Goal: Information Seeking & Learning: Check status

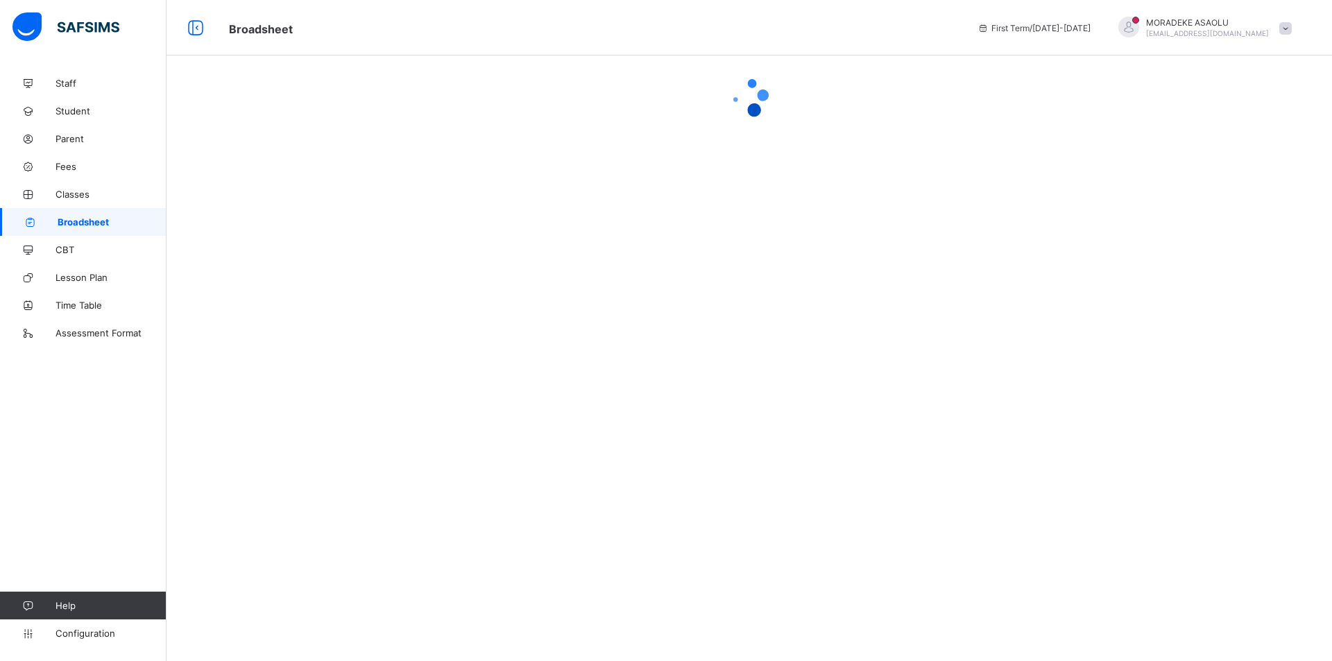
click at [1057, 29] on span "First Term / [DATE]-[DATE]" at bounding box center [1033, 28] width 113 height 10
click at [989, 33] on icon at bounding box center [983, 28] width 12 height 10
click at [989, 27] on icon at bounding box center [983, 28] width 12 height 10
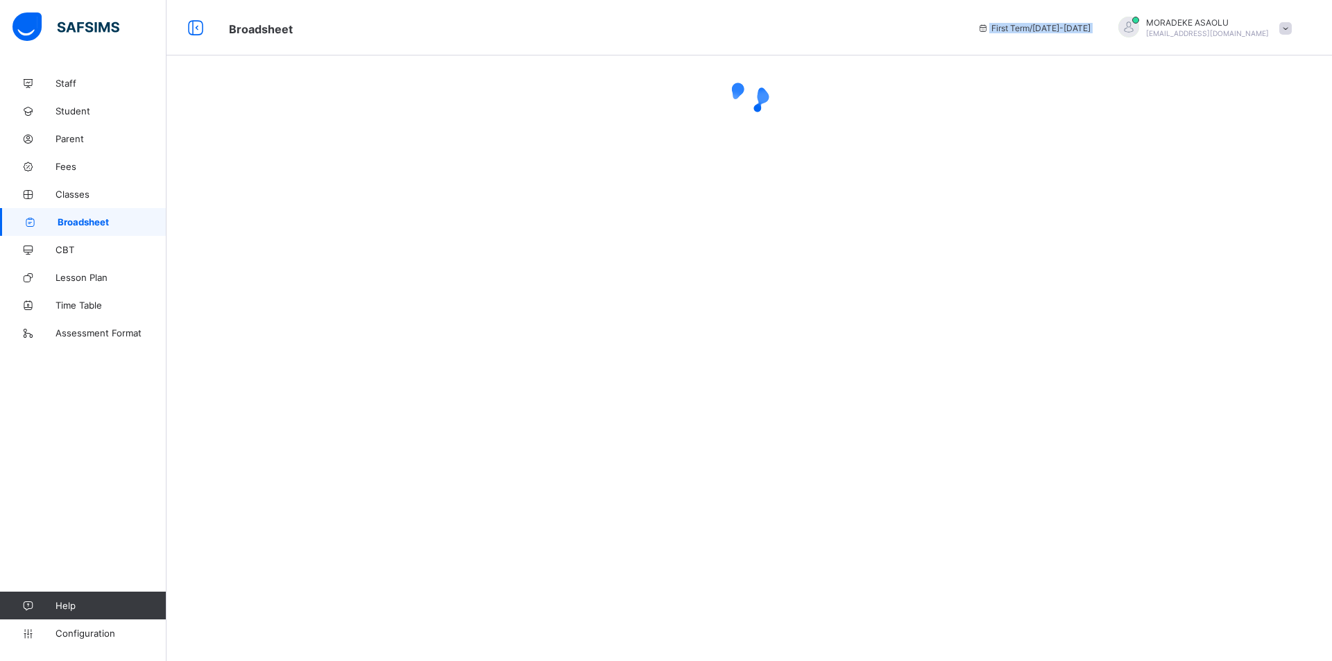
click at [989, 27] on icon at bounding box center [983, 28] width 12 height 10
click at [1097, 34] on div "First Term / [DATE]-[DATE]" at bounding box center [1033, 27] width 127 height 55
drag, startPoint x: 1103, startPoint y: 34, endPoint x: 1096, endPoint y: 65, distance: 32.1
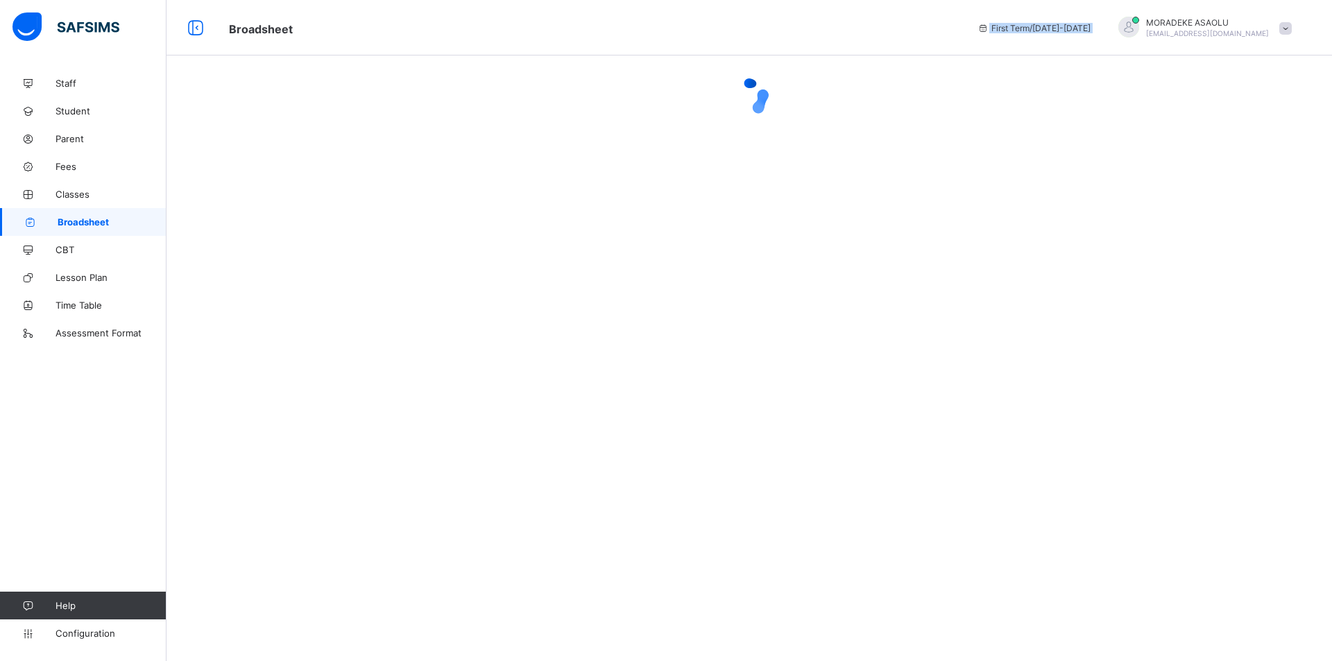
click at [1097, 37] on div "First Term / [DATE]-[DATE]" at bounding box center [1033, 27] width 127 height 55
click at [1086, 92] on div at bounding box center [748, 96] width 1165 height 55
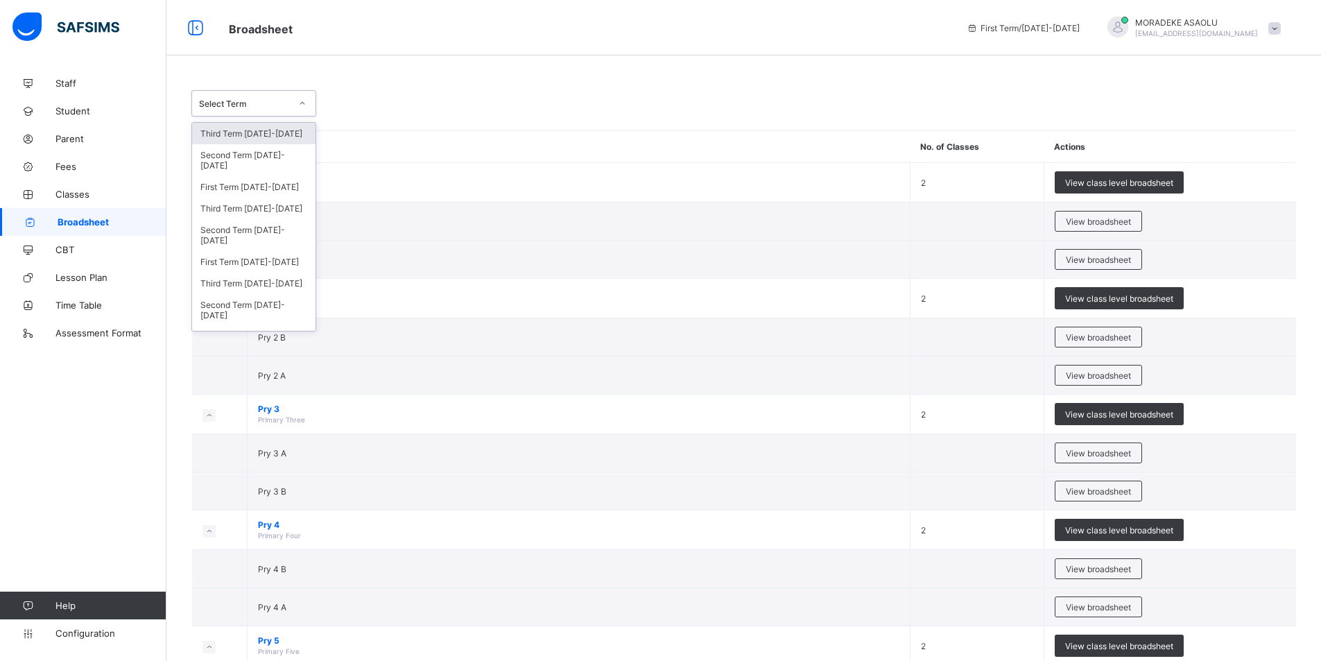
click at [303, 104] on icon at bounding box center [302, 103] width 8 height 14
click at [267, 239] on div "Second Term [DATE]-[DATE]" at bounding box center [253, 235] width 123 height 32
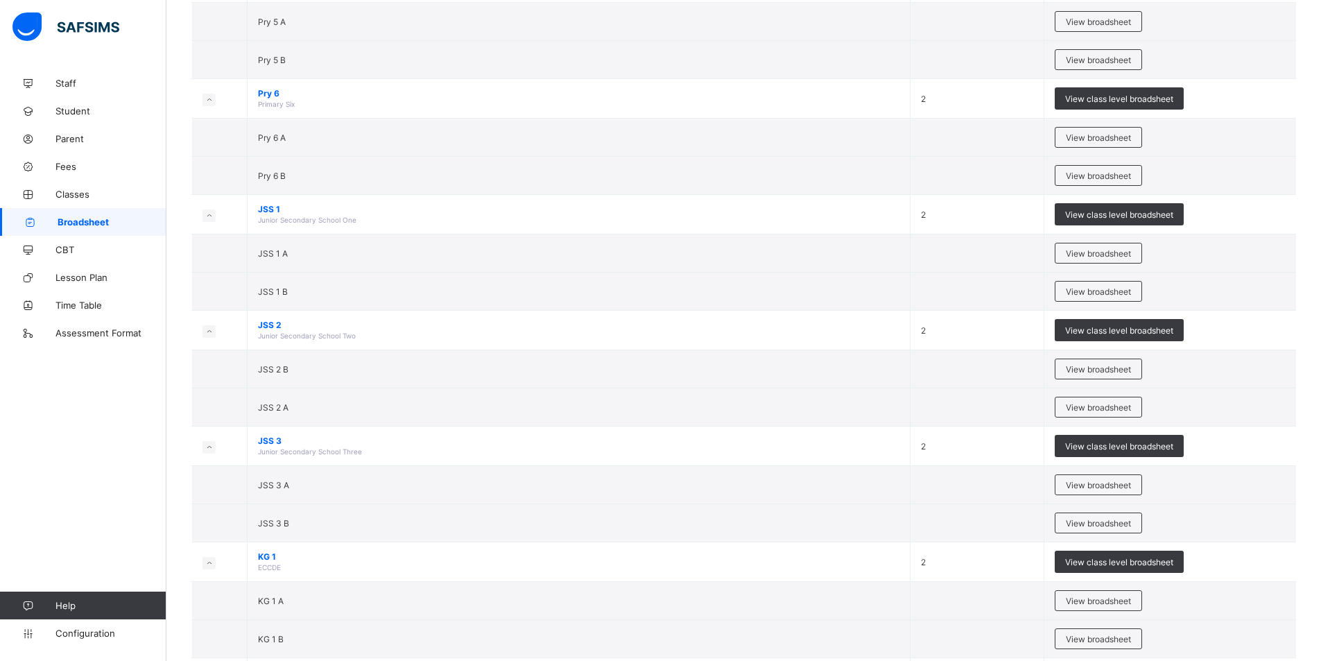
scroll to position [721, 0]
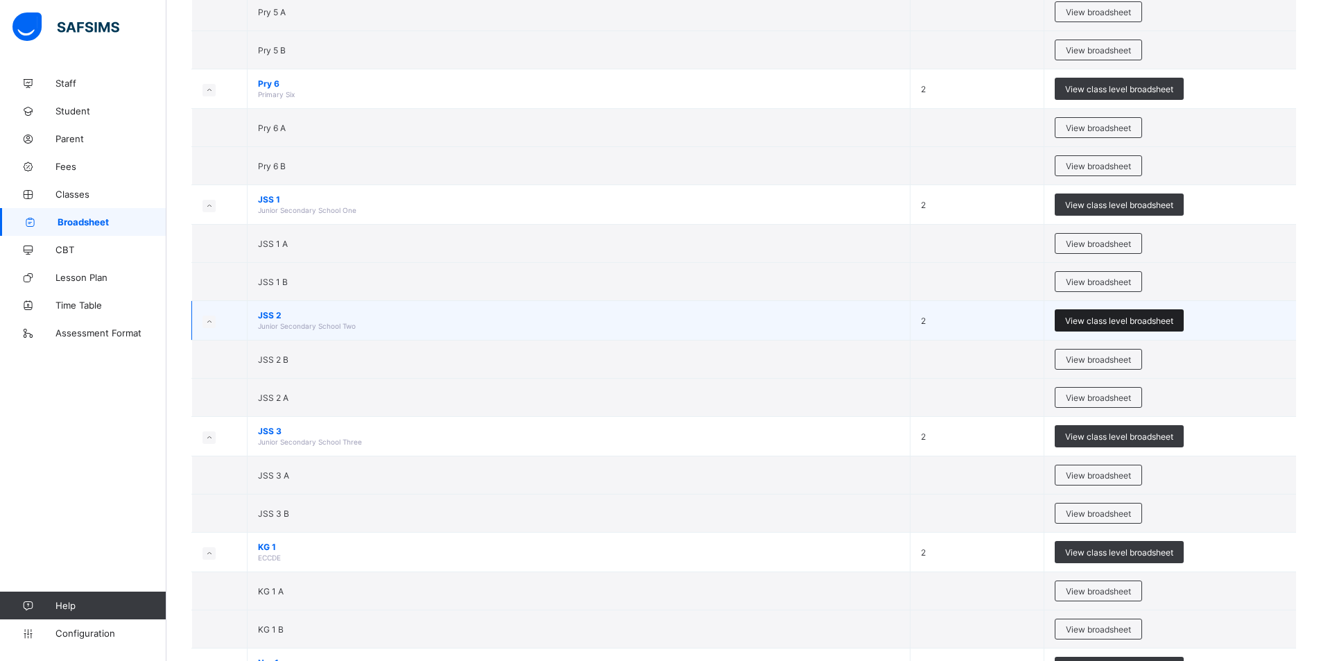
click at [1108, 317] on span "View class level broadsheet" at bounding box center [1119, 321] width 108 height 10
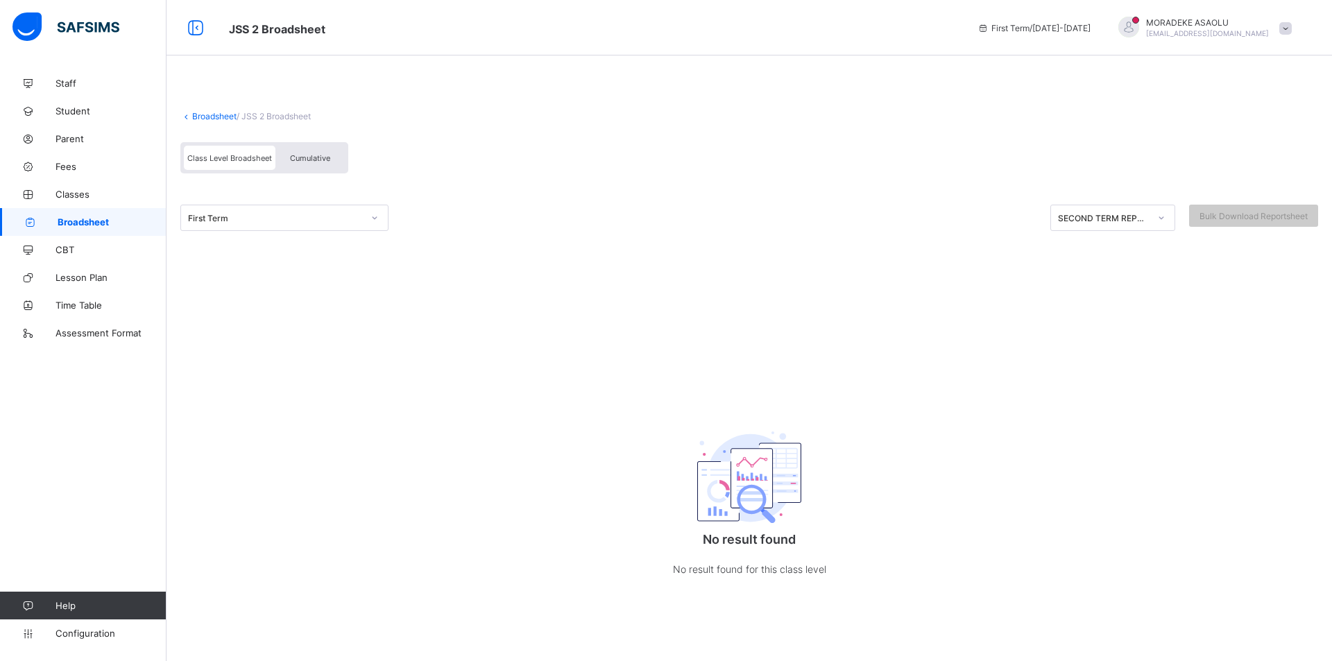
click at [1157, 218] on icon at bounding box center [1161, 218] width 8 height 14
click at [393, 220] on div "First Term SECOND TERM REPORT Bulk Download Reportsheet" at bounding box center [748, 218] width 1137 height 26
click at [384, 212] on div at bounding box center [375, 218] width 24 height 22
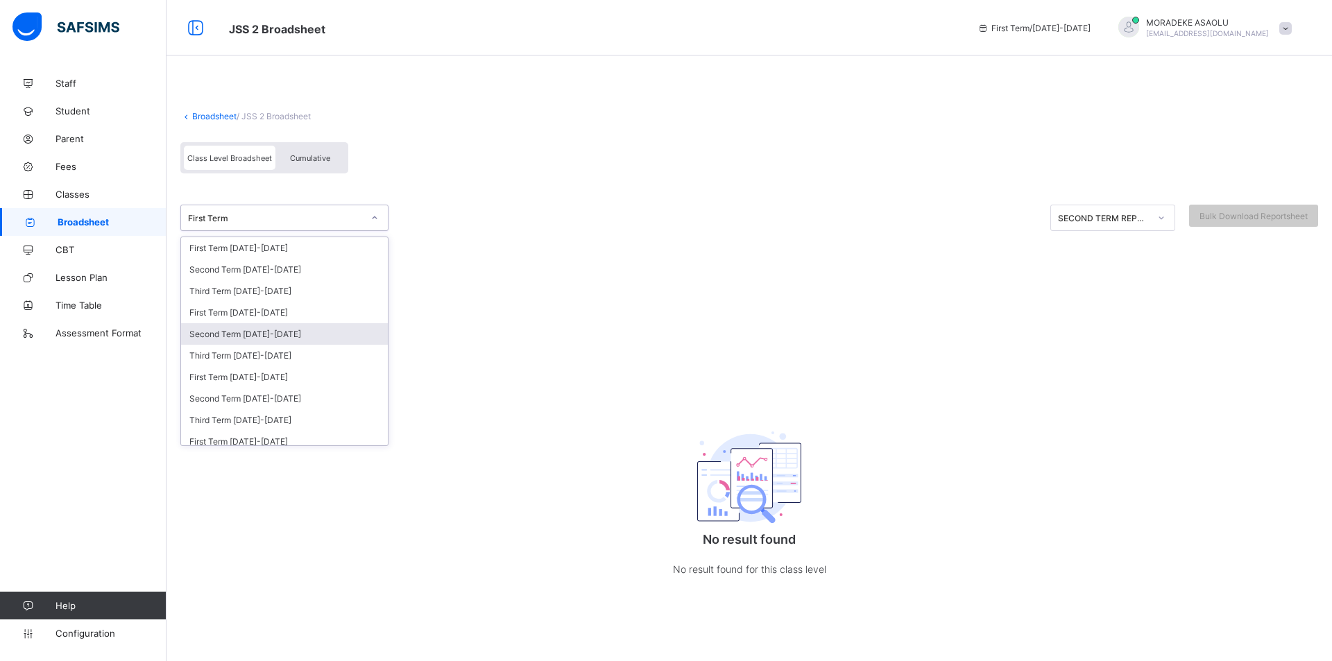
click at [280, 334] on div "Second Term [DATE]-[DATE]" at bounding box center [284, 334] width 207 height 22
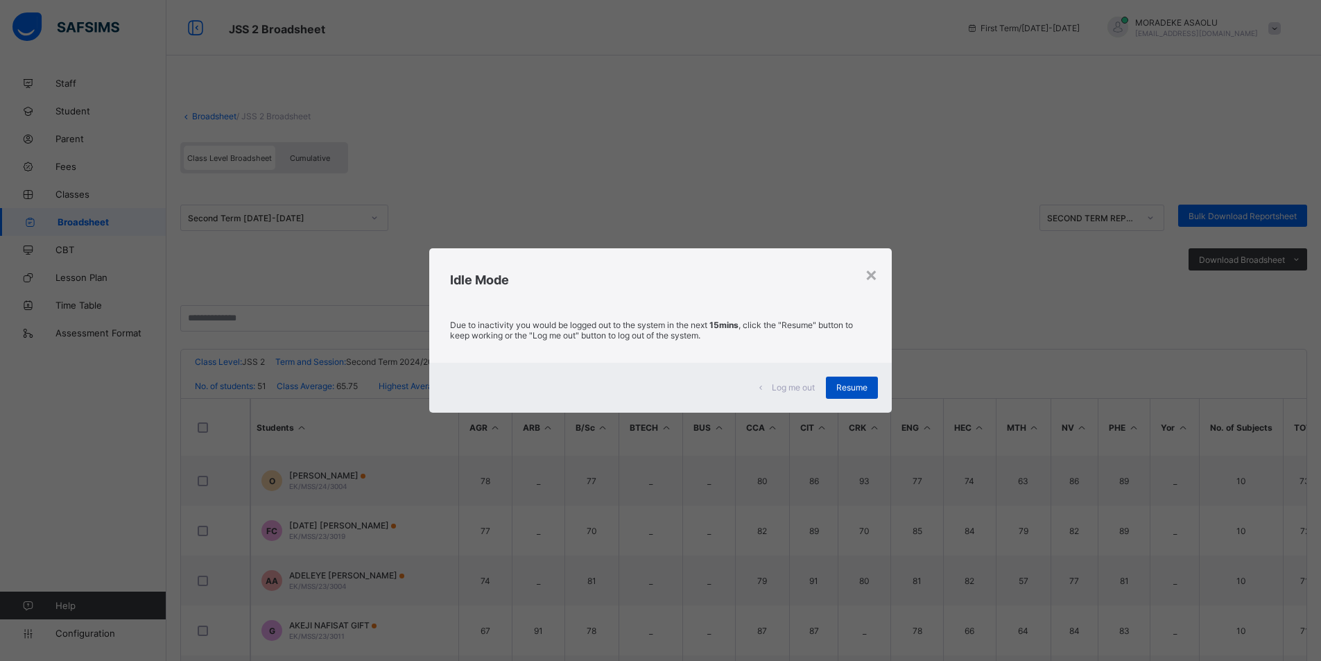
click at [838, 386] on span "Resume" at bounding box center [851, 387] width 31 height 10
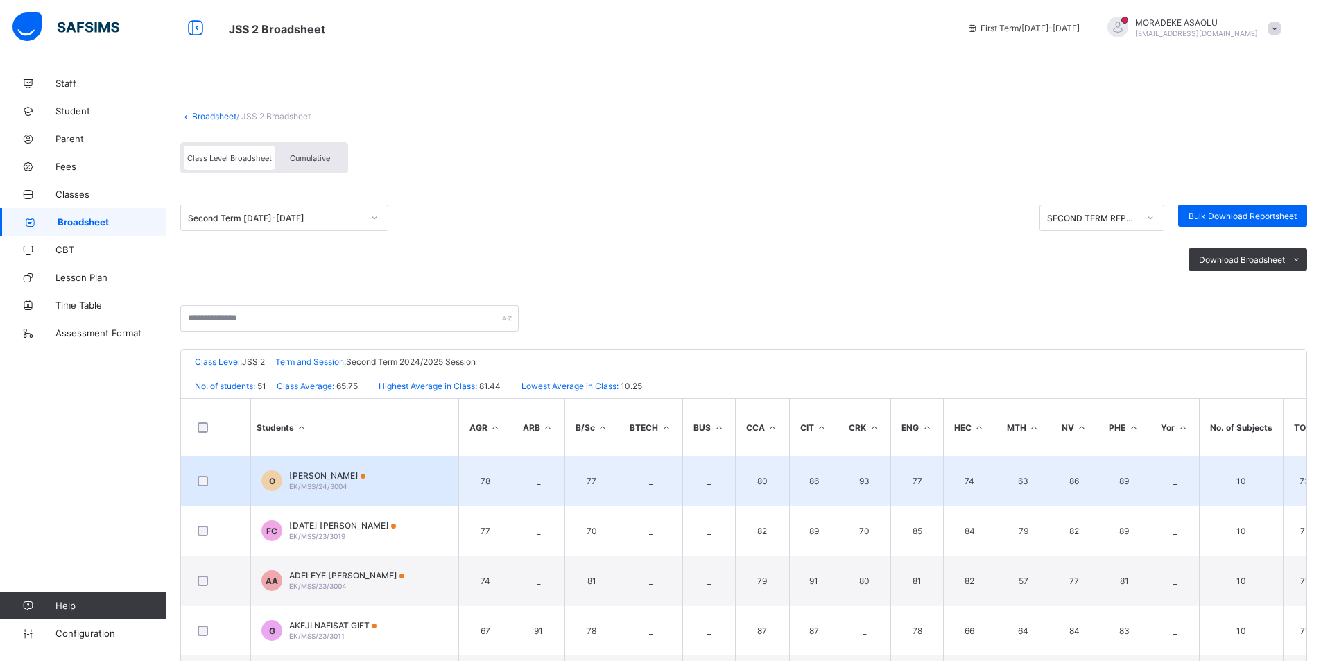
click at [337, 479] on span "[PERSON_NAME]" at bounding box center [327, 475] width 76 height 10
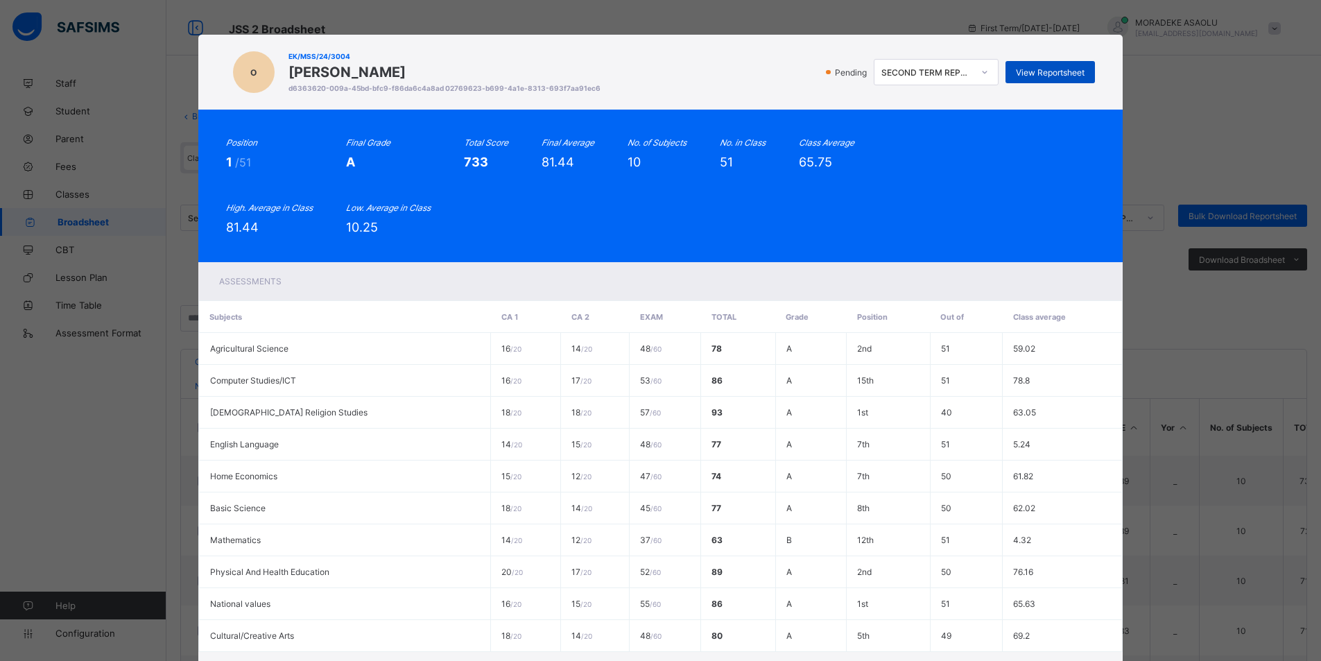
click at [1050, 76] on span "View Reportsheet" at bounding box center [1050, 72] width 69 height 10
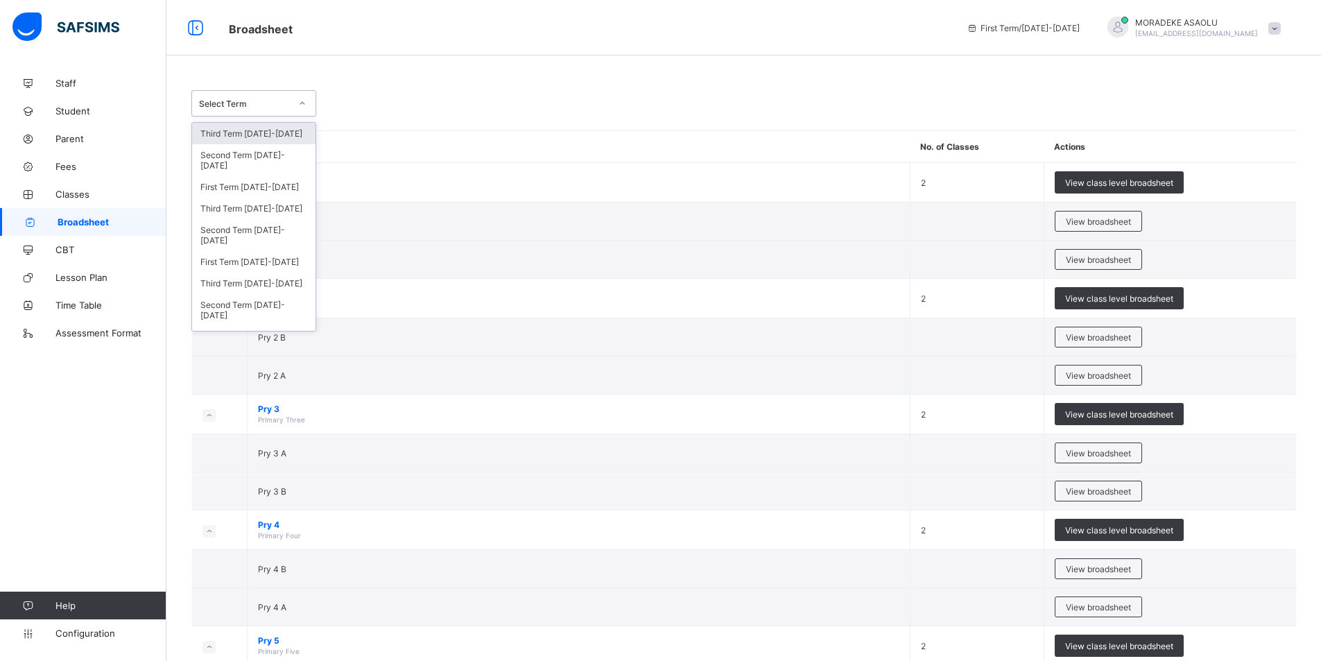
click at [303, 103] on icon at bounding box center [302, 103] width 8 height 14
click at [277, 241] on div "Second Term [DATE]-[DATE]" at bounding box center [253, 235] width 123 height 32
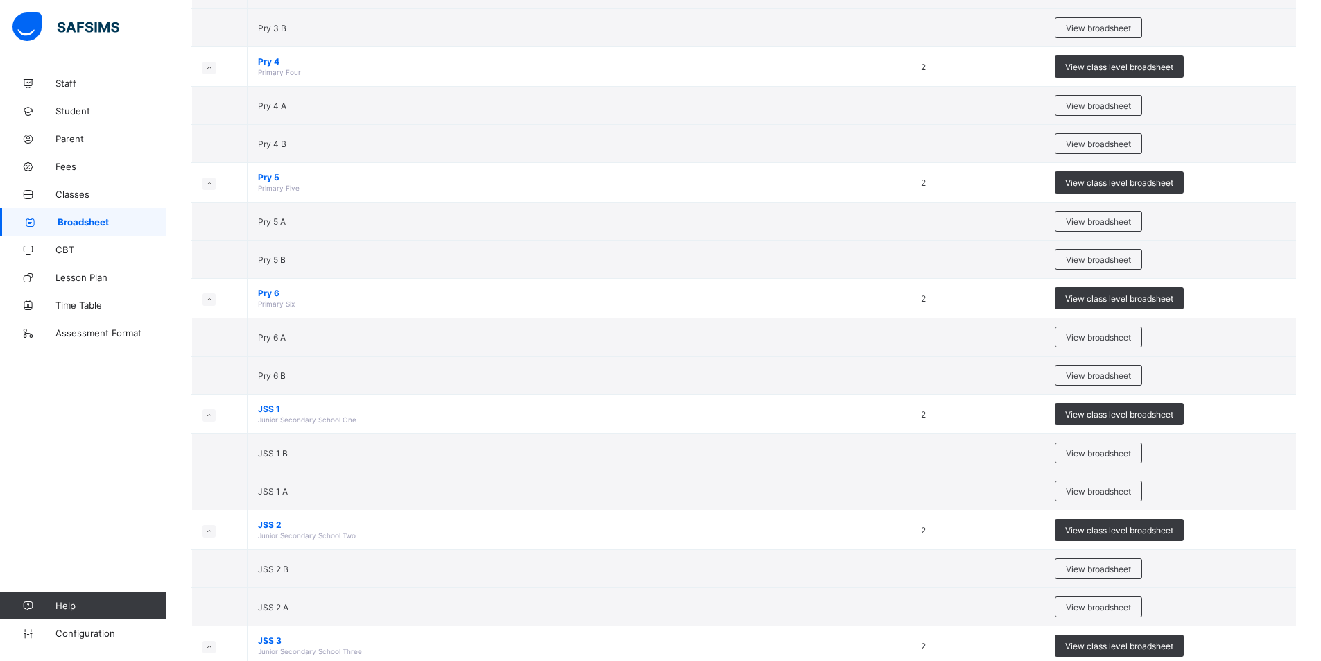
scroll to position [518, 0]
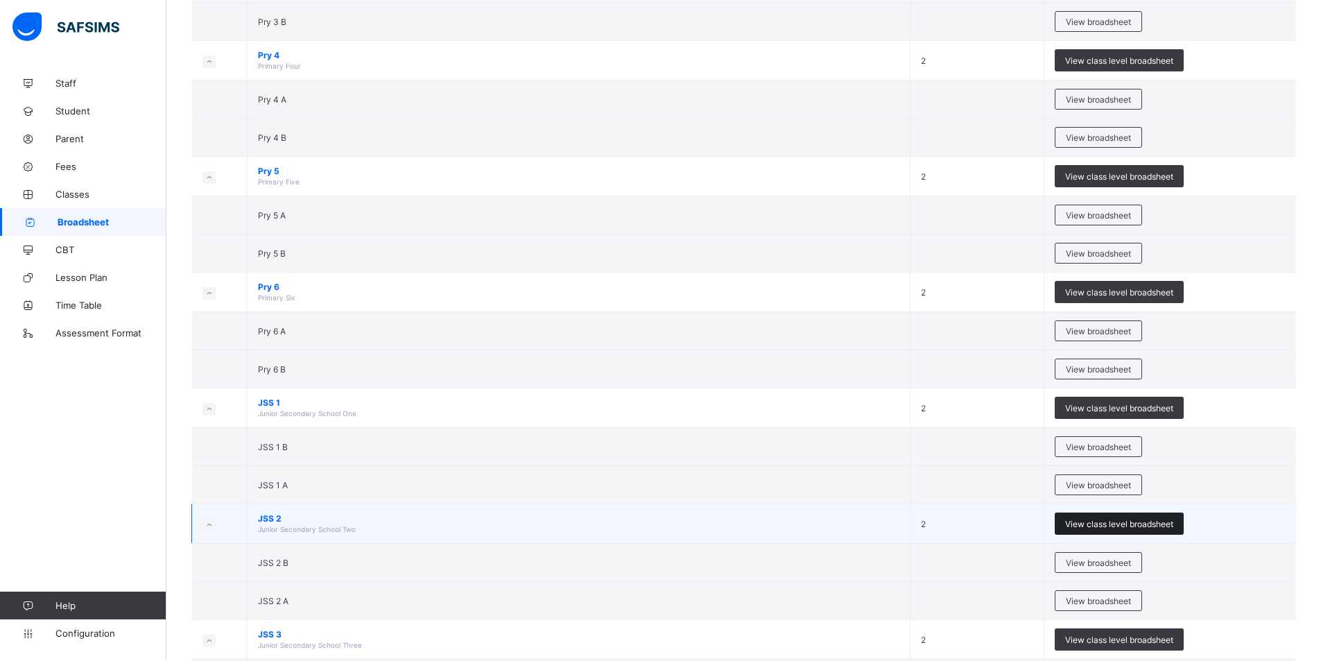
click at [1152, 529] on div "View class level broadsheet" at bounding box center [1119, 524] width 129 height 22
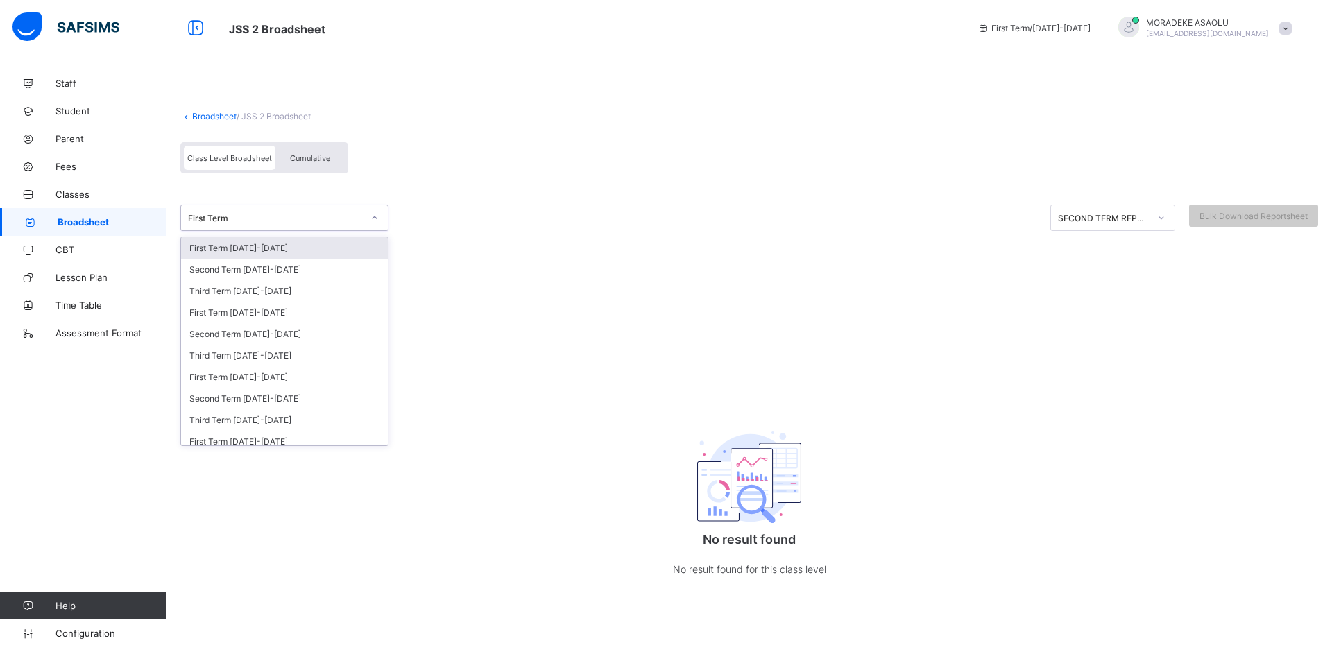
click at [379, 220] on div at bounding box center [375, 218] width 24 height 22
click at [284, 326] on div "Second Term [DATE]-[DATE]" at bounding box center [284, 334] width 207 height 22
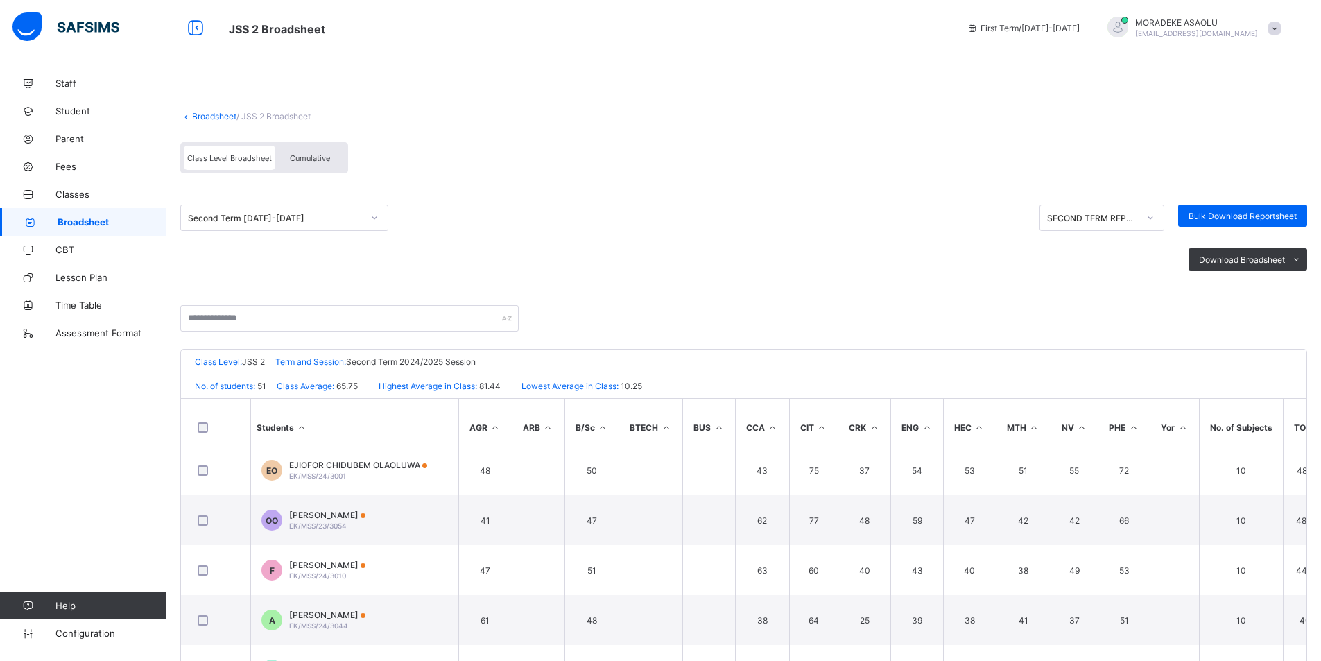
click at [209, 115] on link "Broadsheet" at bounding box center [214, 116] width 44 height 10
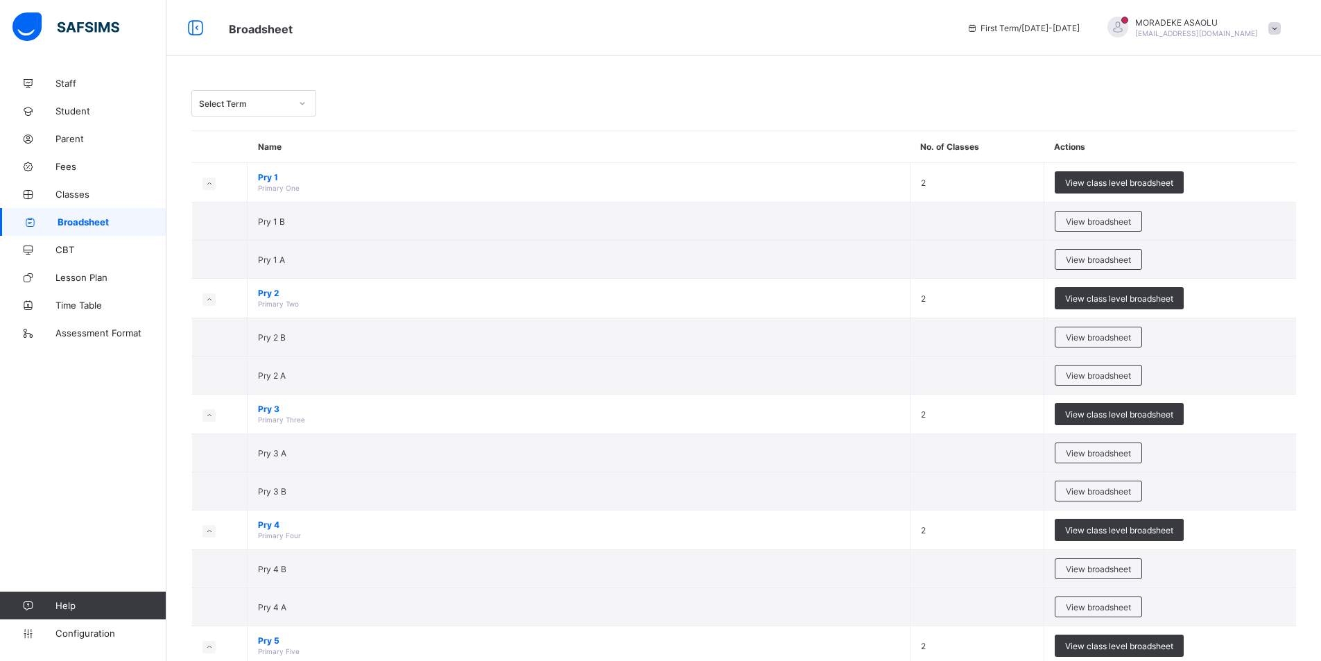
click at [303, 105] on icon at bounding box center [302, 103] width 8 height 14
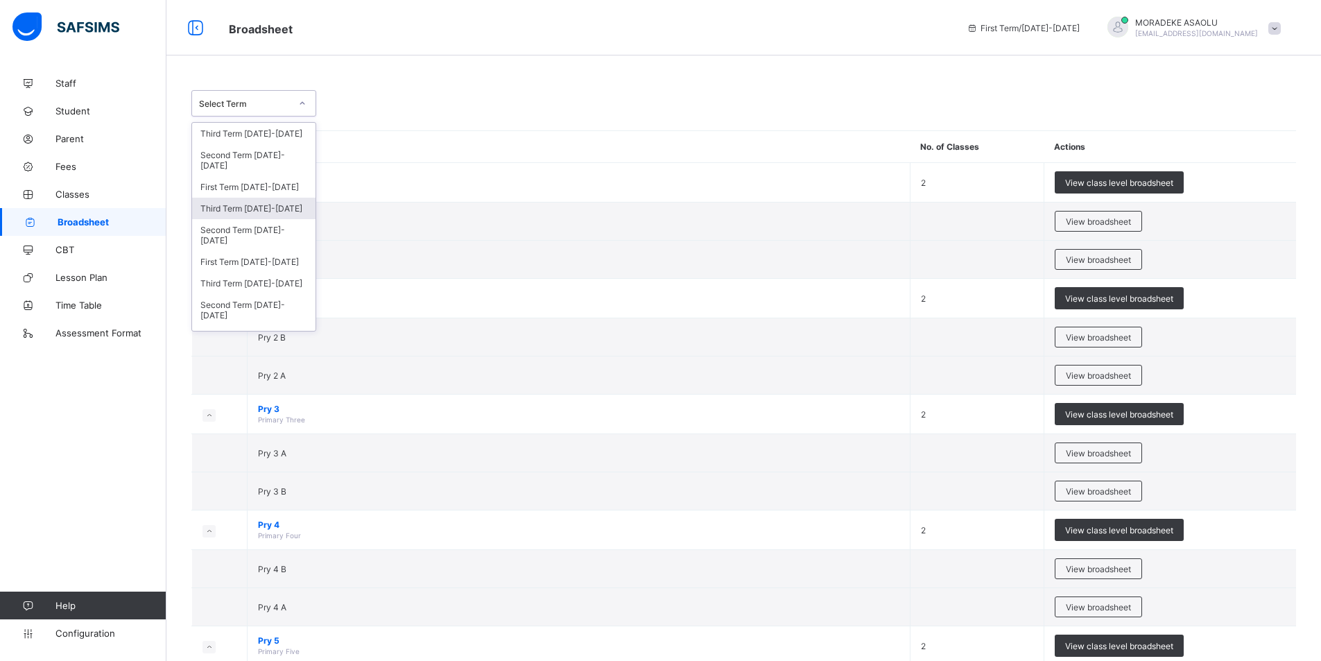
click at [284, 206] on div "Third Term [DATE]-[DATE]" at bounding box center [253, 209] width 123 height 22
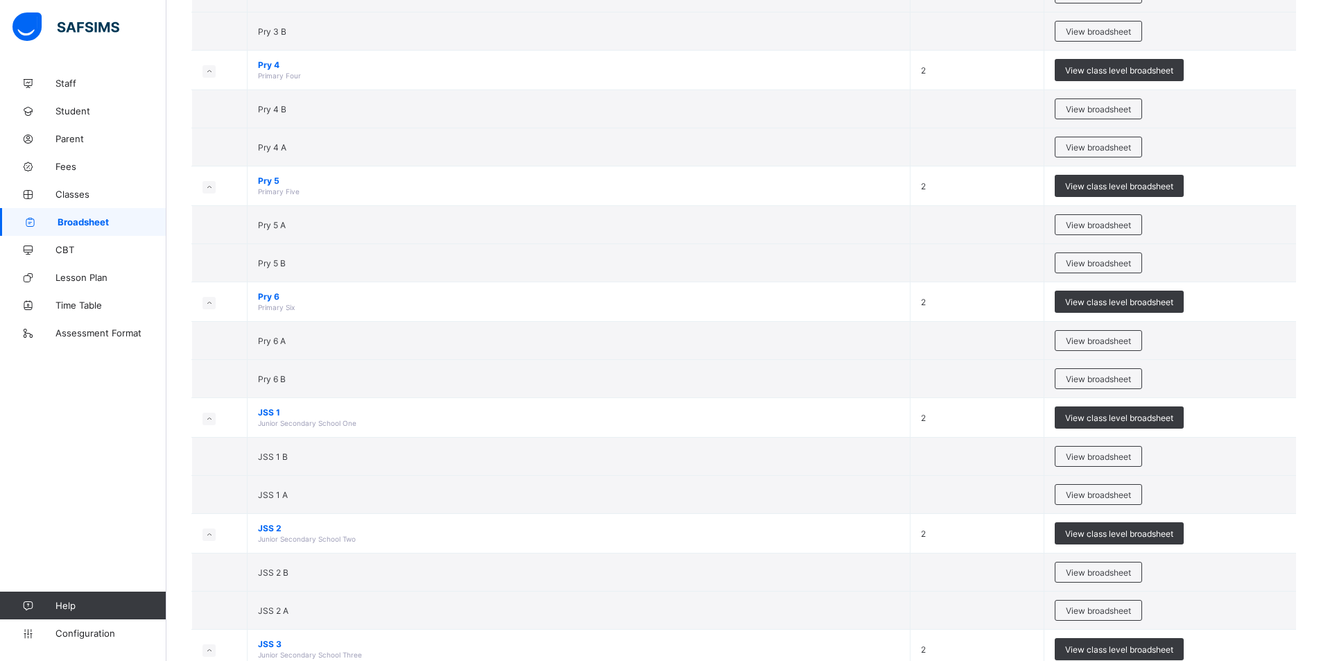
scroll to position [536, 0]
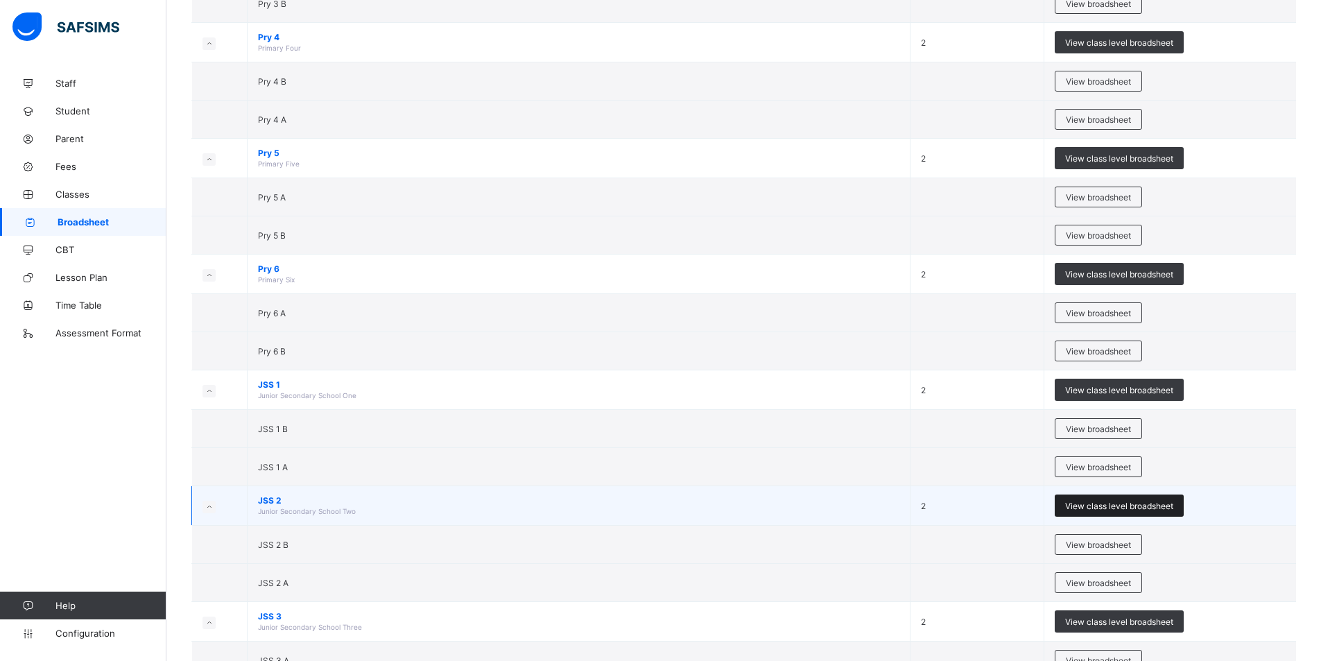
click at [1158, 501] on span "View class level broadsheet" at bounding box center [1119, 506] width 108 height 10
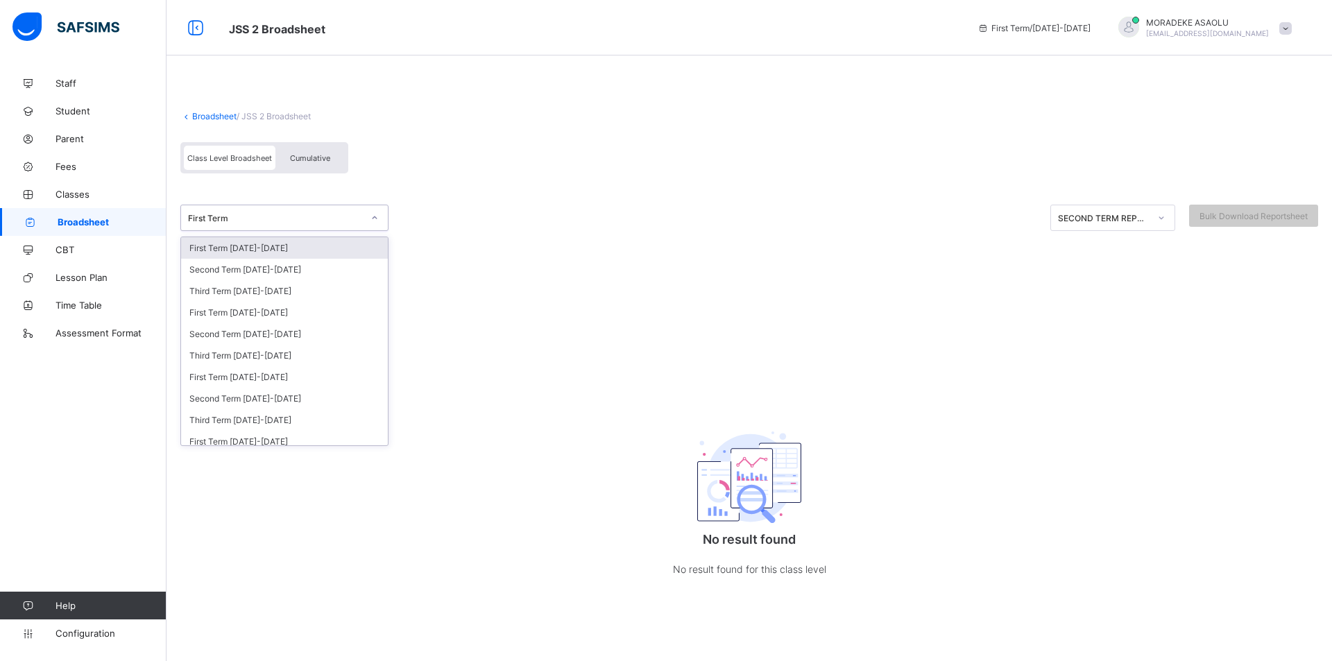
click at [375, 216] on icon at bounding box center [374, 218] width 8 height 14
click at [336, 358] on div "Third Term [DATE]-[DATE]" at bounding box center [284, 356] width 207 height 22
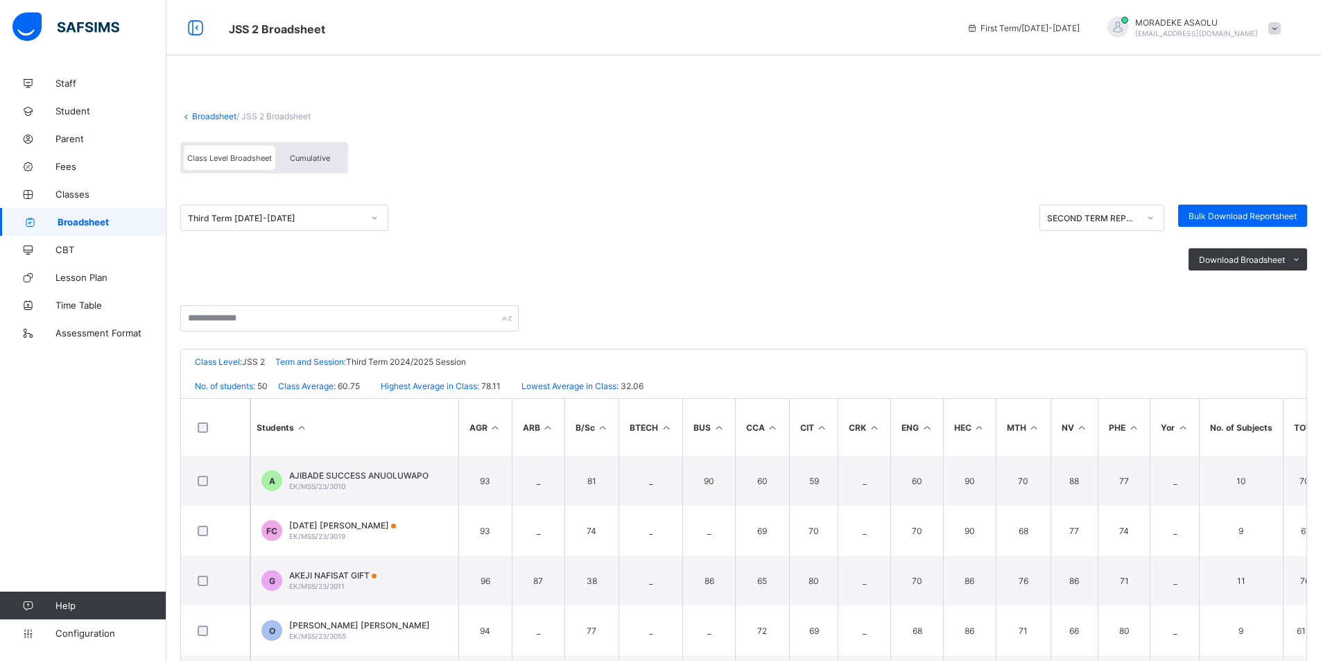
click at [315, 156] on span "Cumulative" at bounding box center [310, 158] width 40 height 10
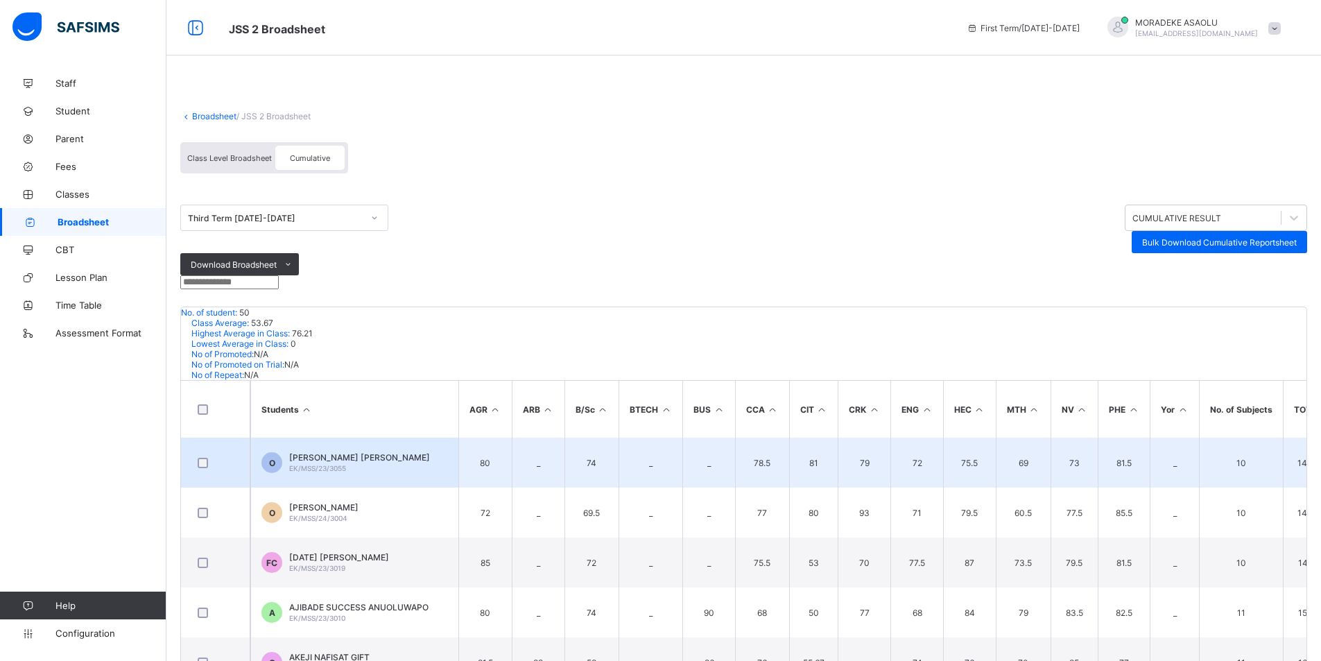
click at [306, 464] on span "EK/MSS/23/3055" at bounding box center [317, 468] width 57 height 8
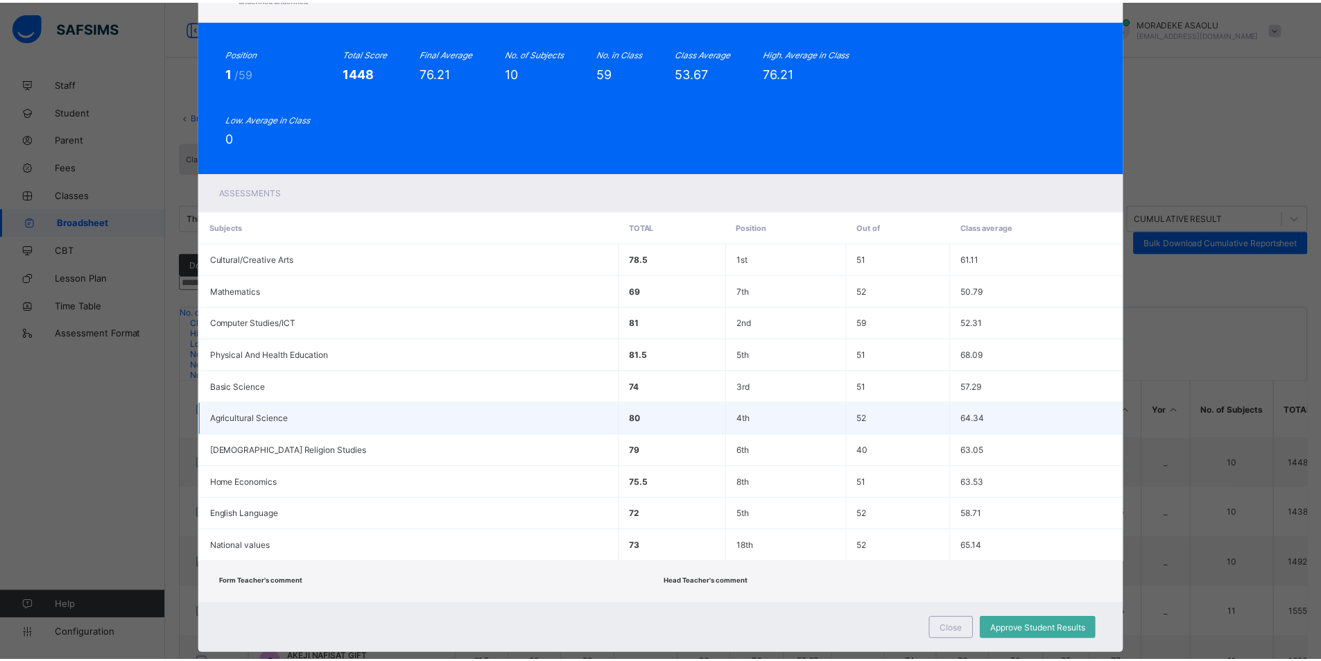
scroll to position [117, 0]
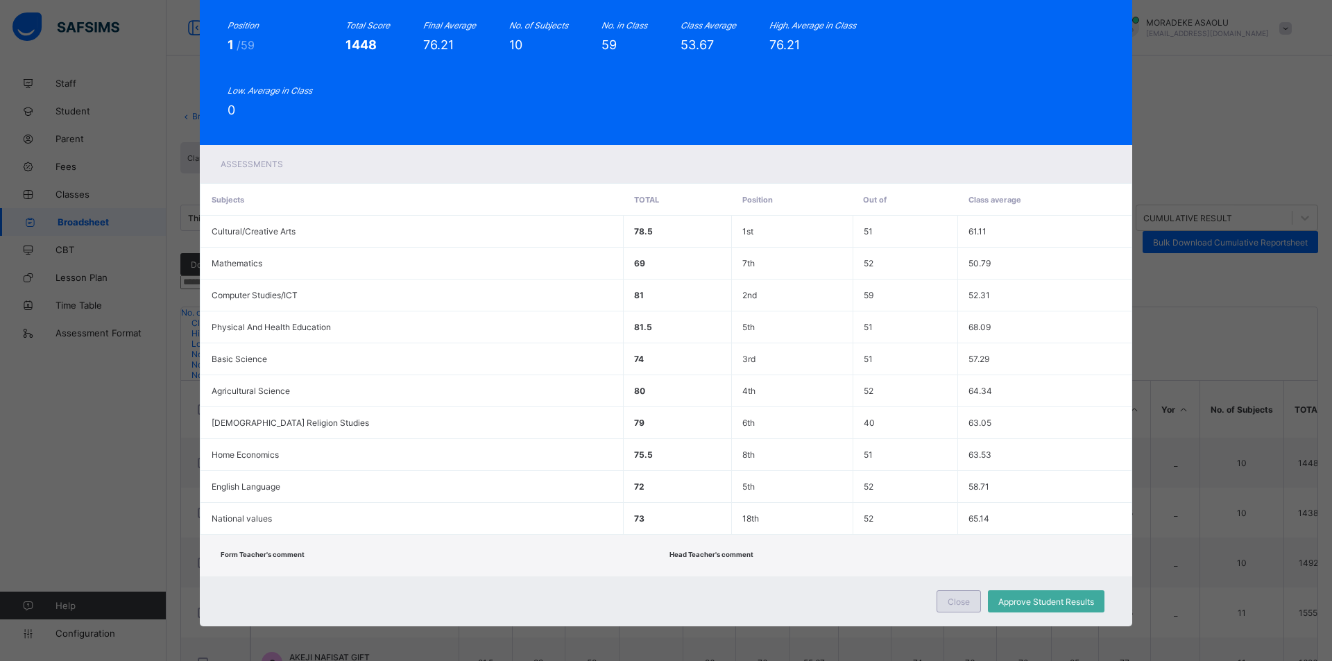
click at [956, 603] on span "Close" at bounding box center [958, 601] width 22 height 10
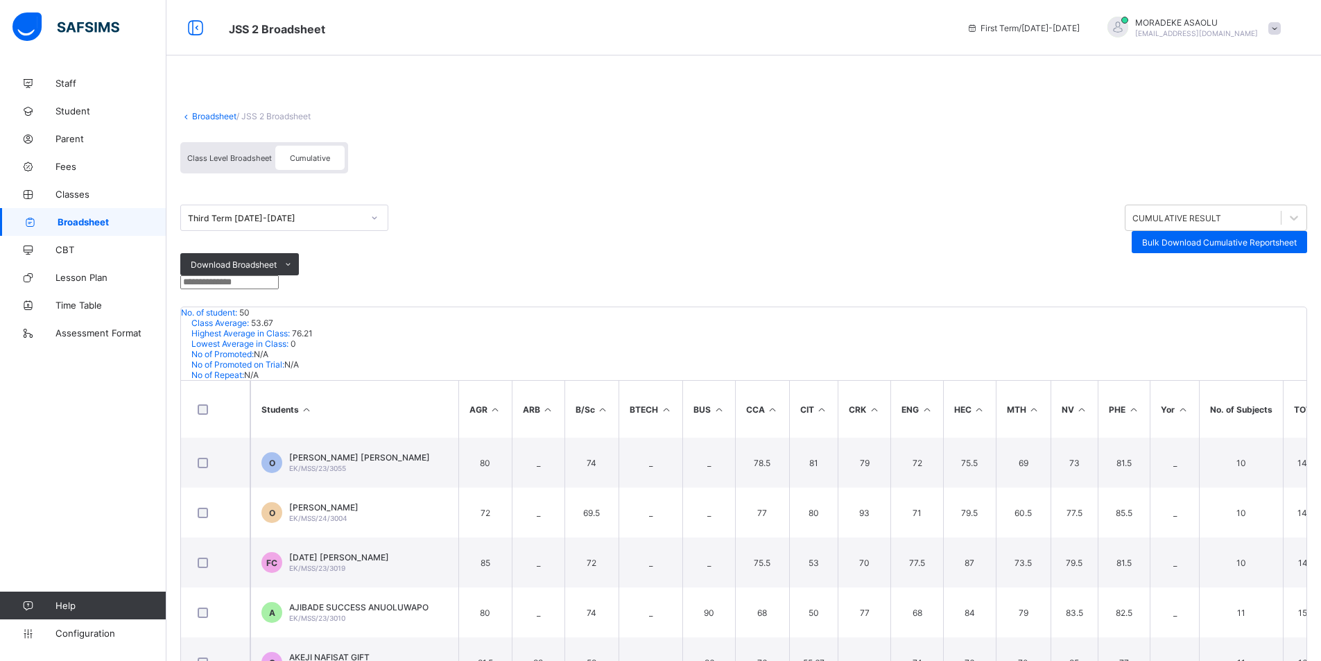
click at [209, 116] on link "Broadsheet" at bounding box center [214, 116] width 44 height 10
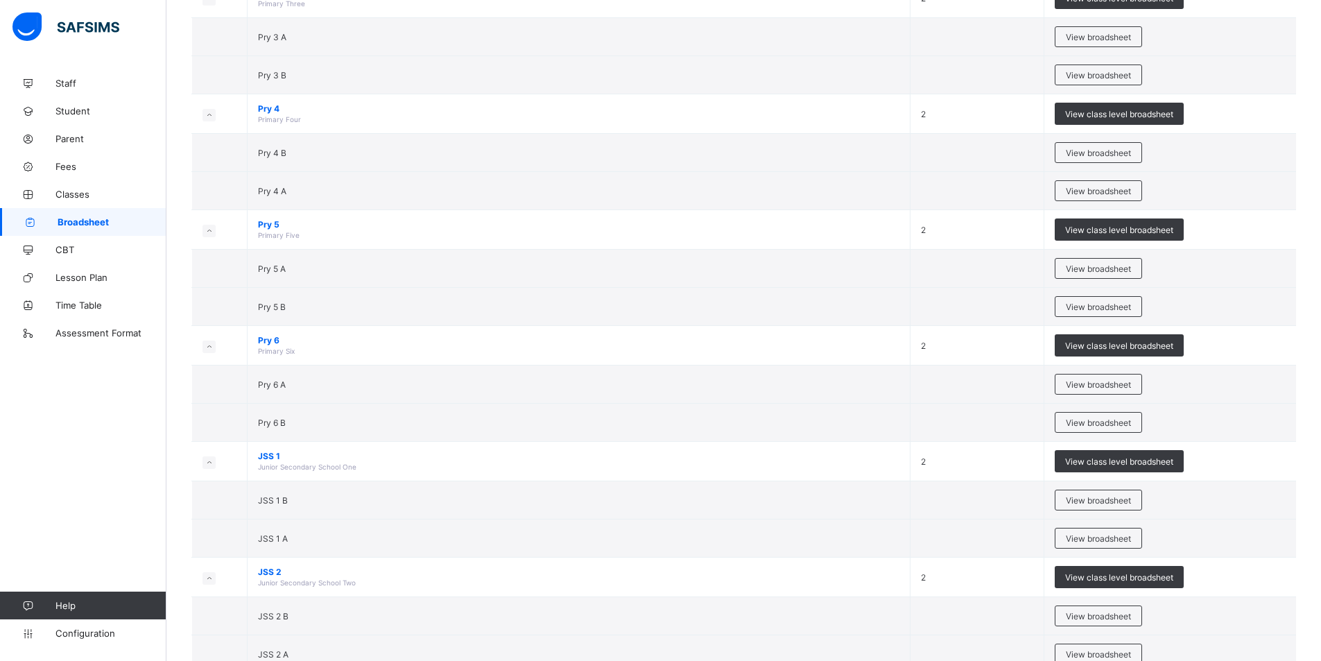
scroll to position [425, 0]
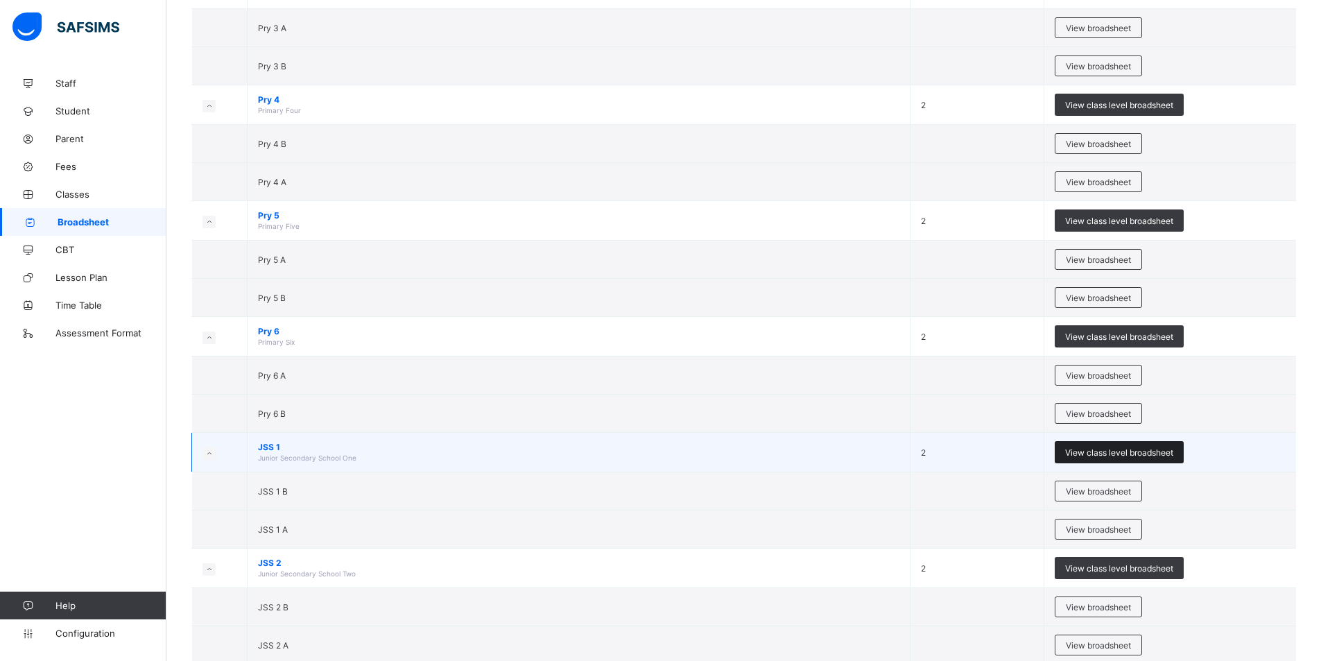
click at [1130, 452] on span "View class level broadsheet" at bounding box center [1119, 452] width 108 height 10
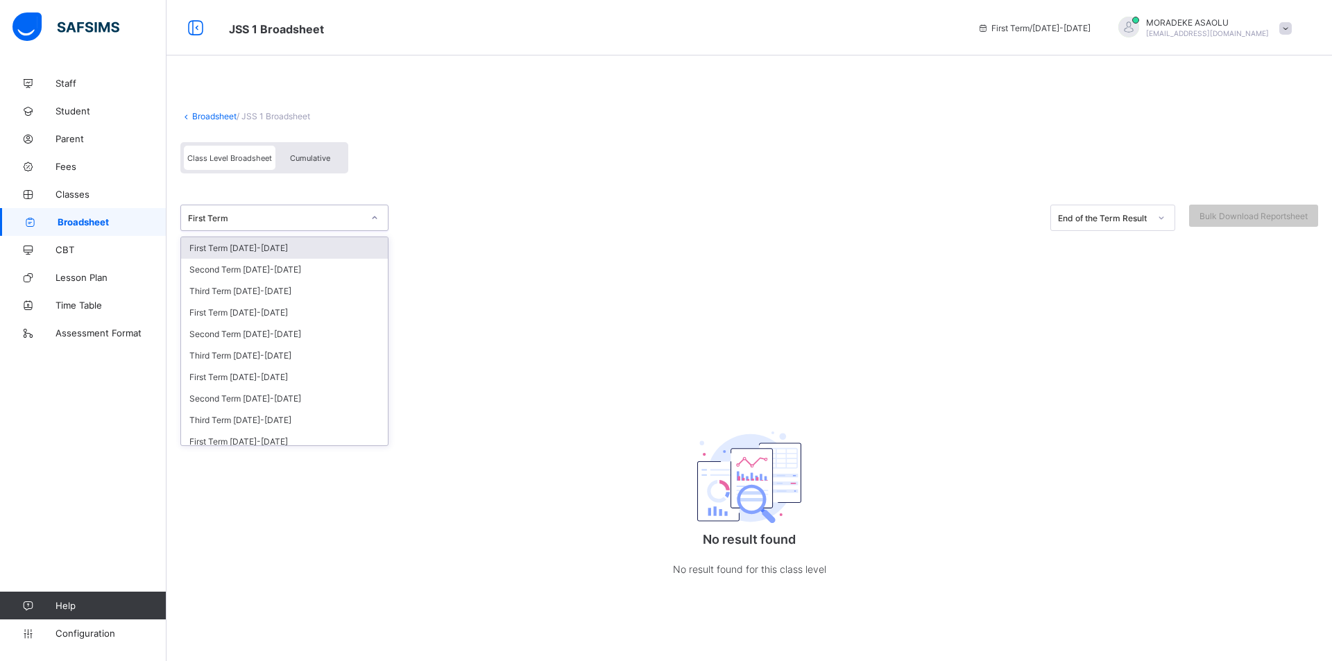
click at [375, 218] on icon at bounding box center [374, 218] width 8 height 14
click at [293, 329] on div "Second Term [DATE]-[DATE]" at bounding box center [284, 334] width 207 height 22
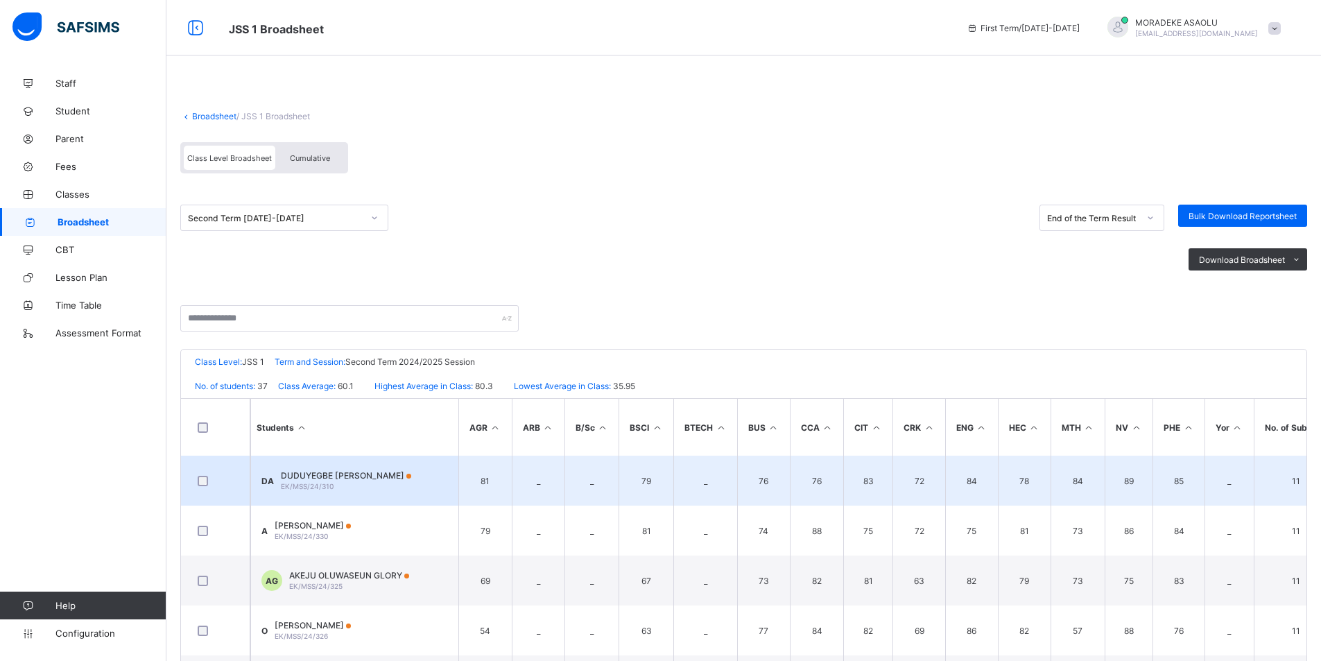
click at [350, 488] on div "DUDUYEGBE [PERSON_NAME] EK/MSS/24/310" at bounding box center [346, 480] width 130 height 21
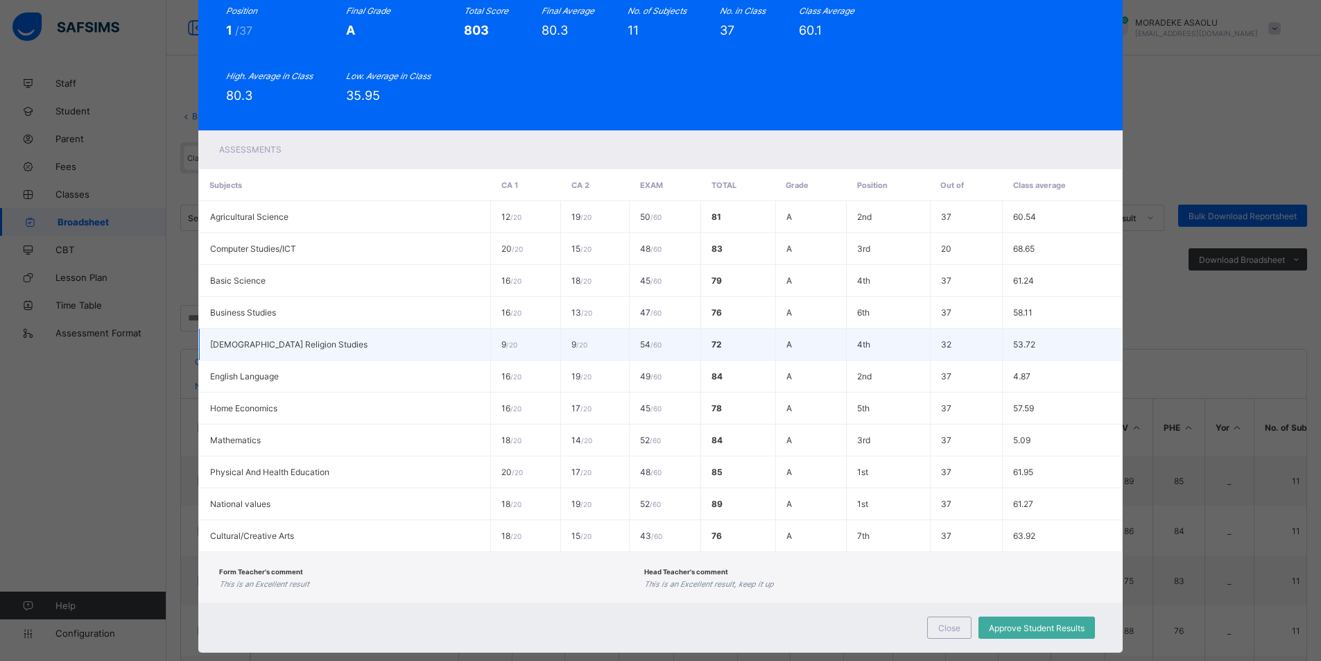
scroll to position [158, 0]
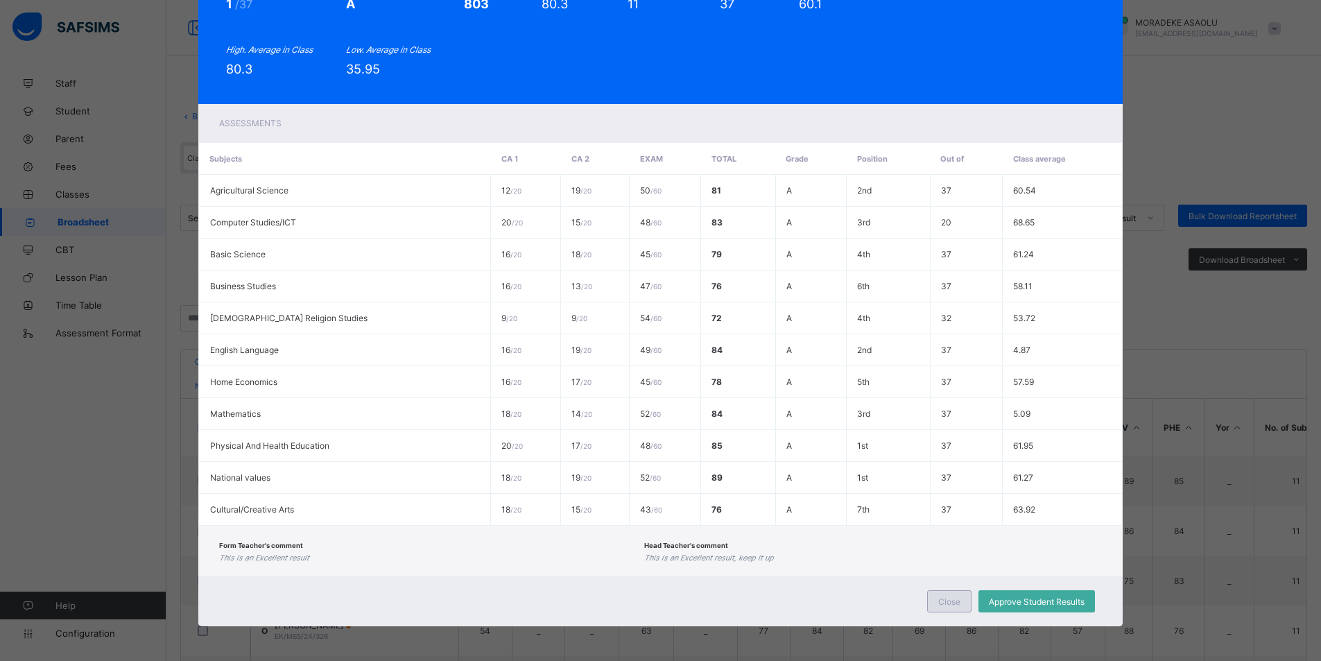
click at [933, 596] on div "Close" at bounding box center [949, 601] width 44 height 22
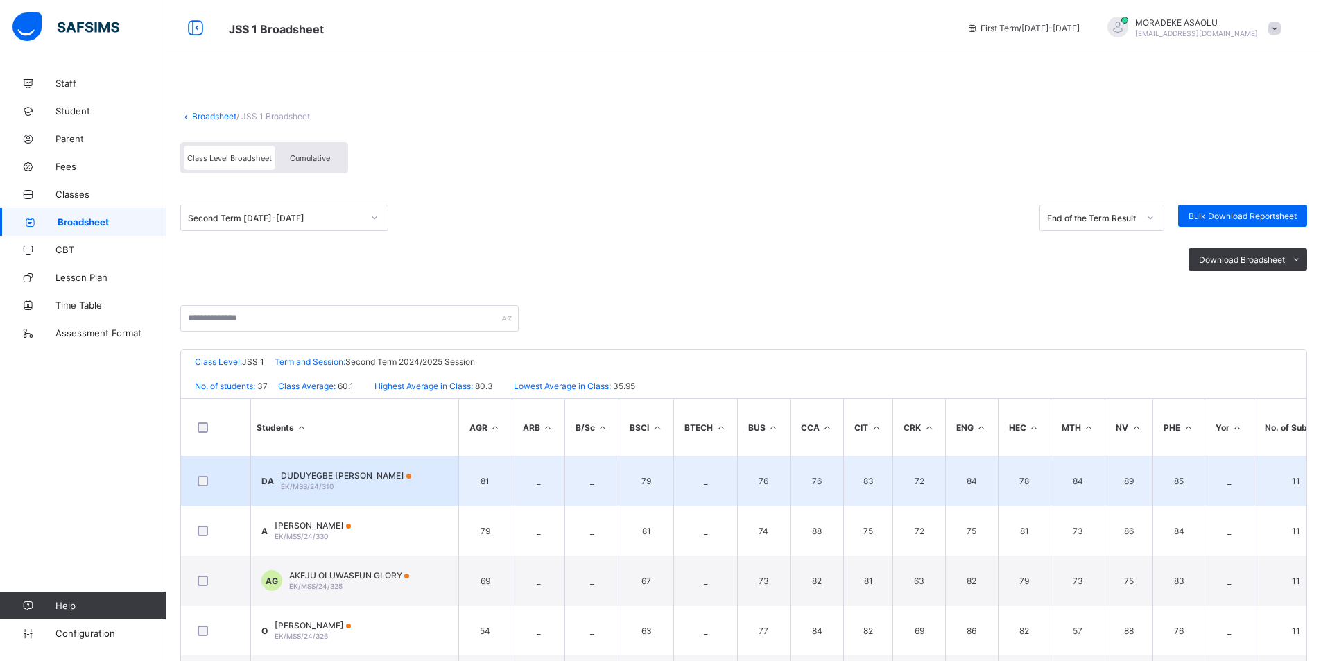
click at [293, 487] on span "EK/MSS/24/310" at bounding box center [307, 486] width 53 height 8
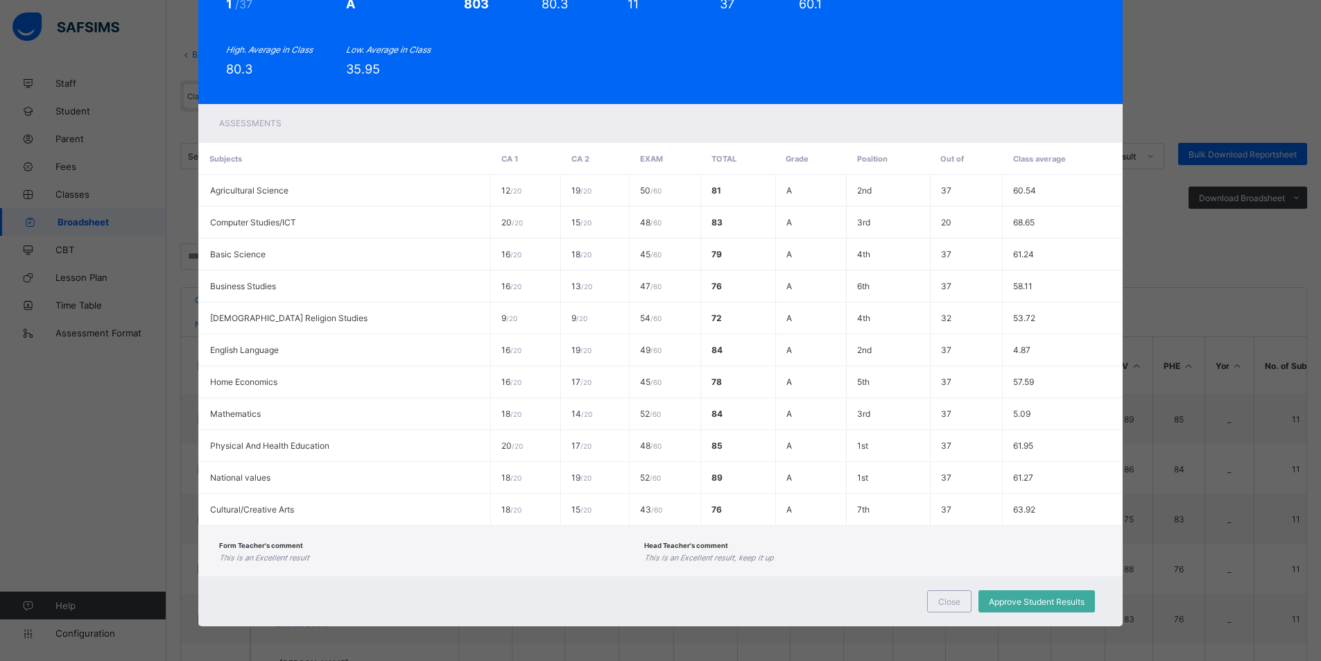
scroll to position [112, 0]
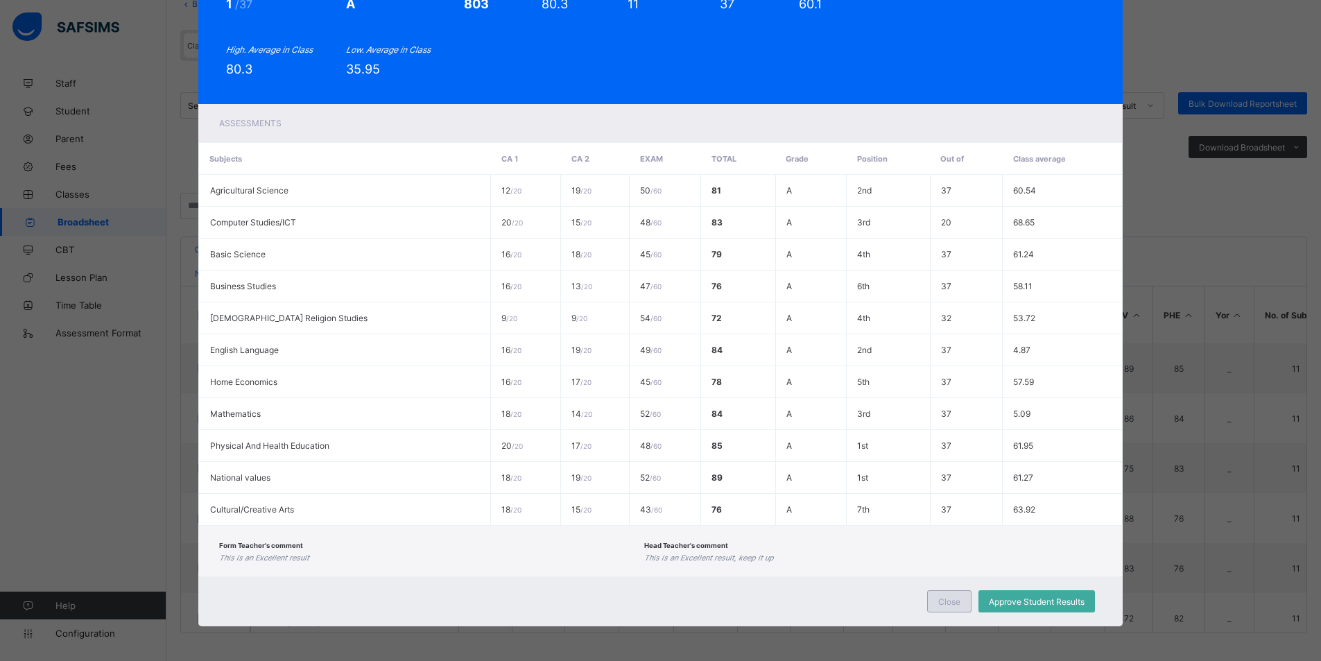
click at [930, 605] on div "Close" at bounding box center [949, 601] width 44 height 22
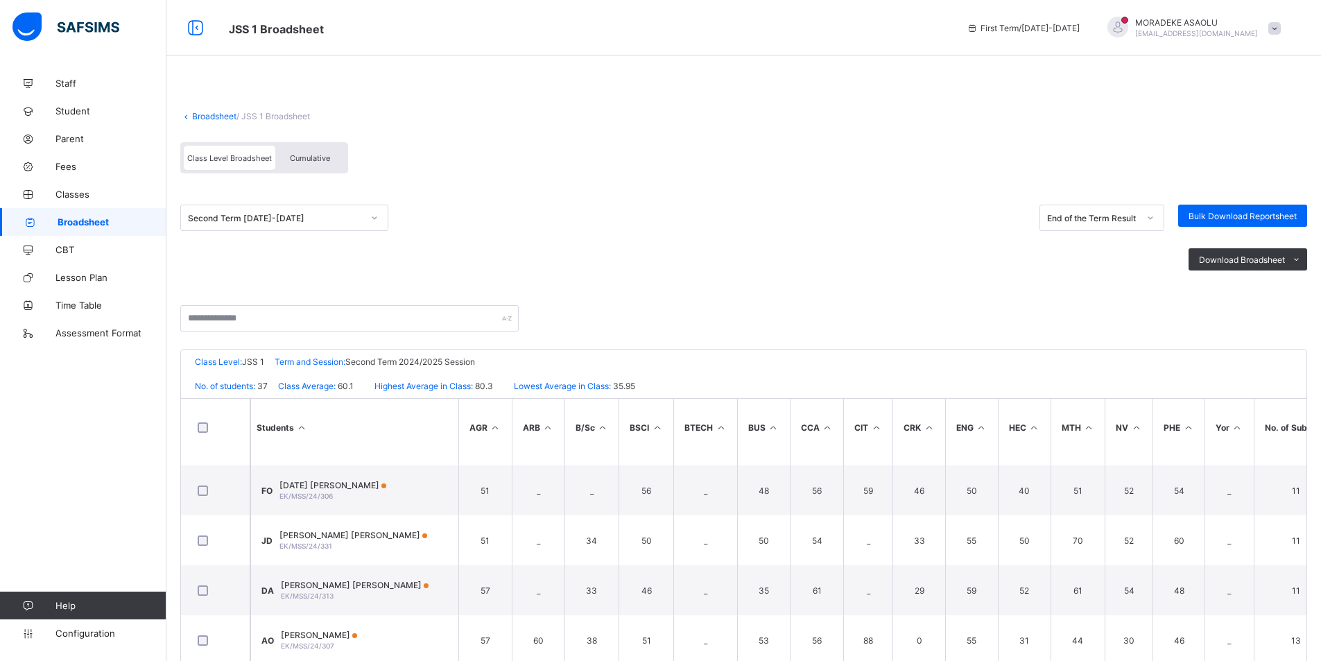
scroll to position [1300, 0]
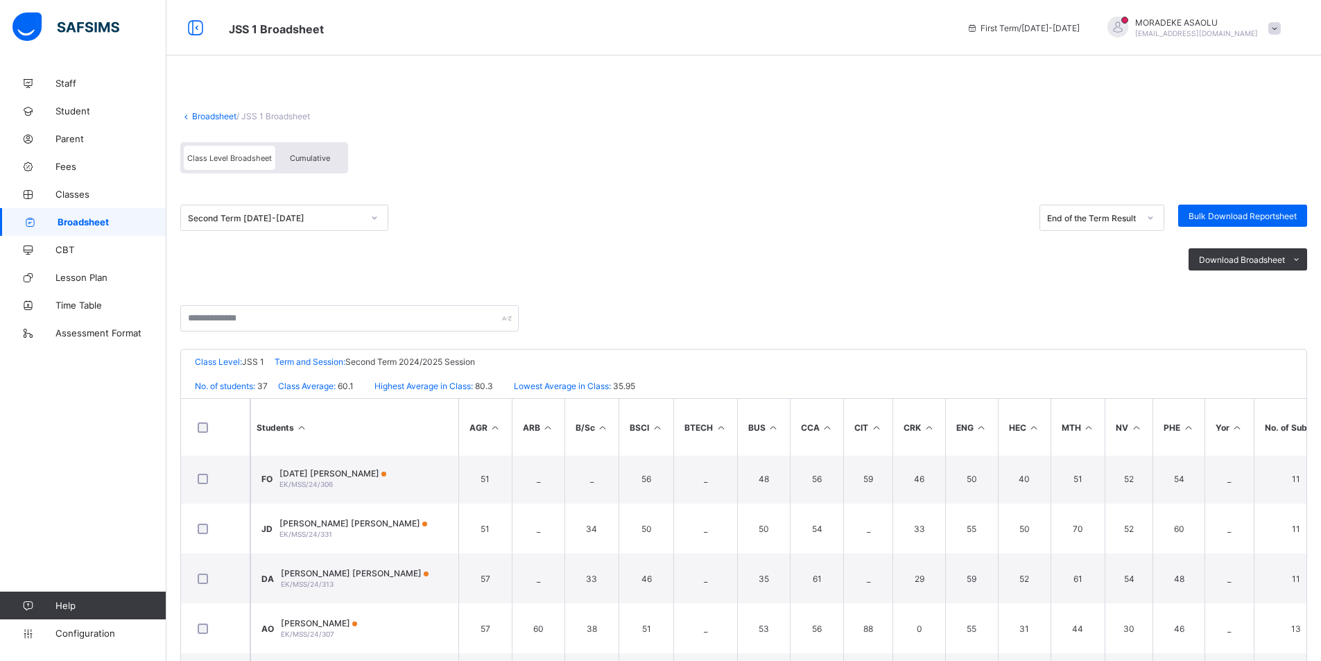
click at [216, 114] on link "Broadsheet" at bounding box center [214, 116] width 44 height 10
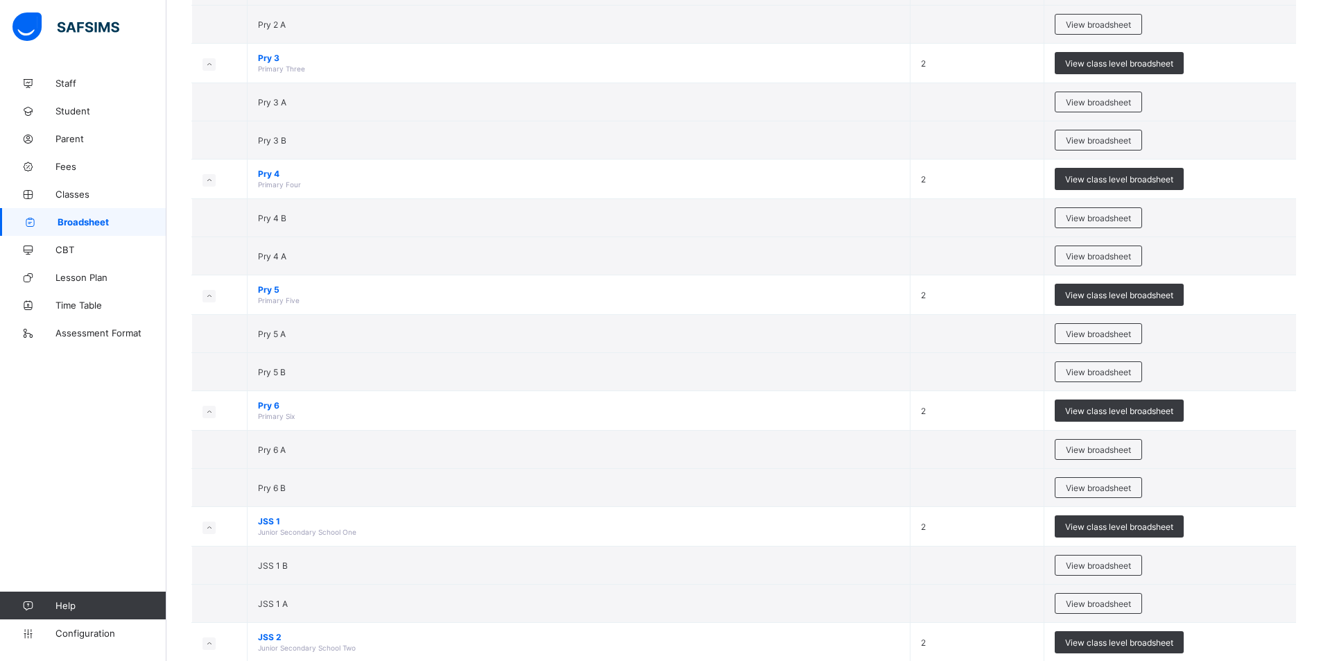
scroll to position [352, 0]
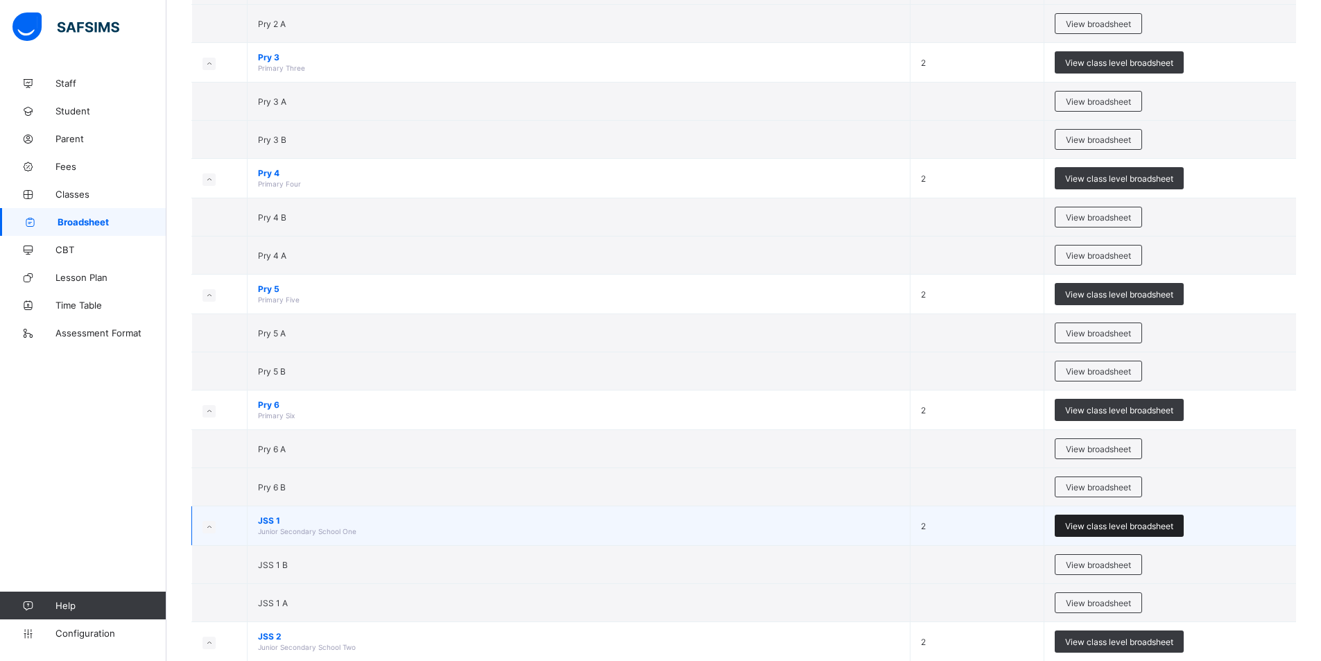
click at [1131, 521] on span "View class level broadsheet" at bounding box center [1119, 526] width 108 height 10
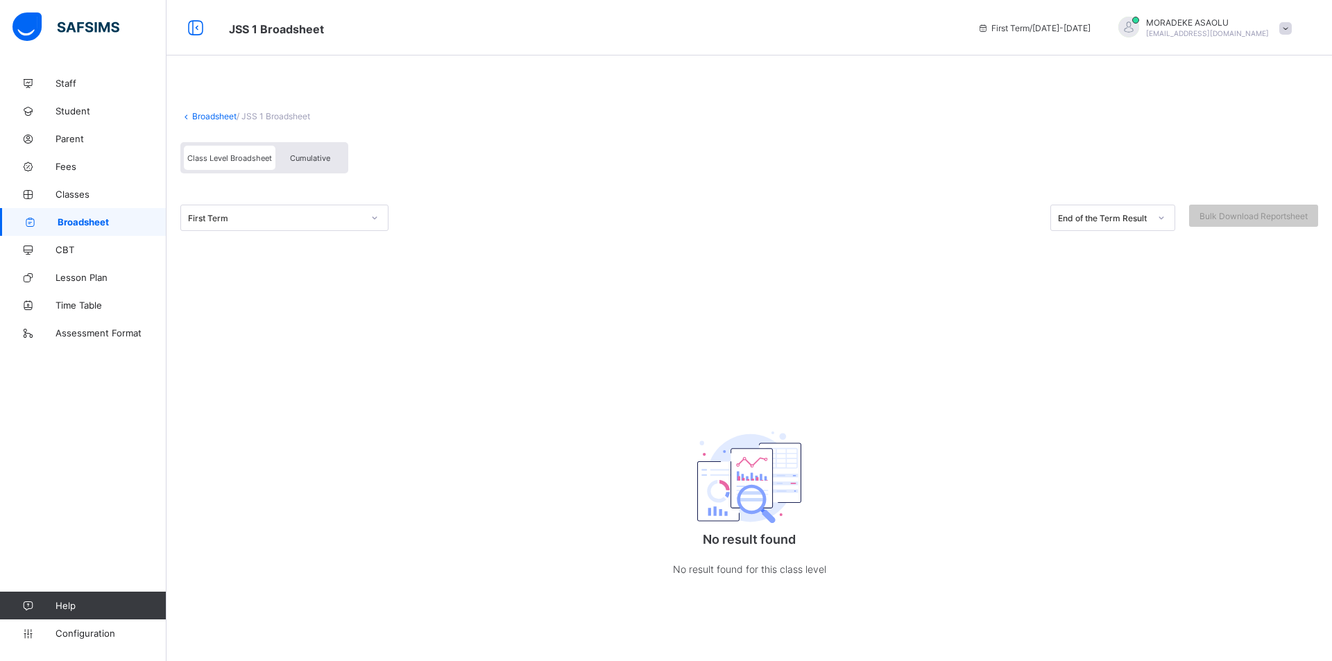
click at [384, 216] on div at bounding box center [375, 218] width 24 height 22
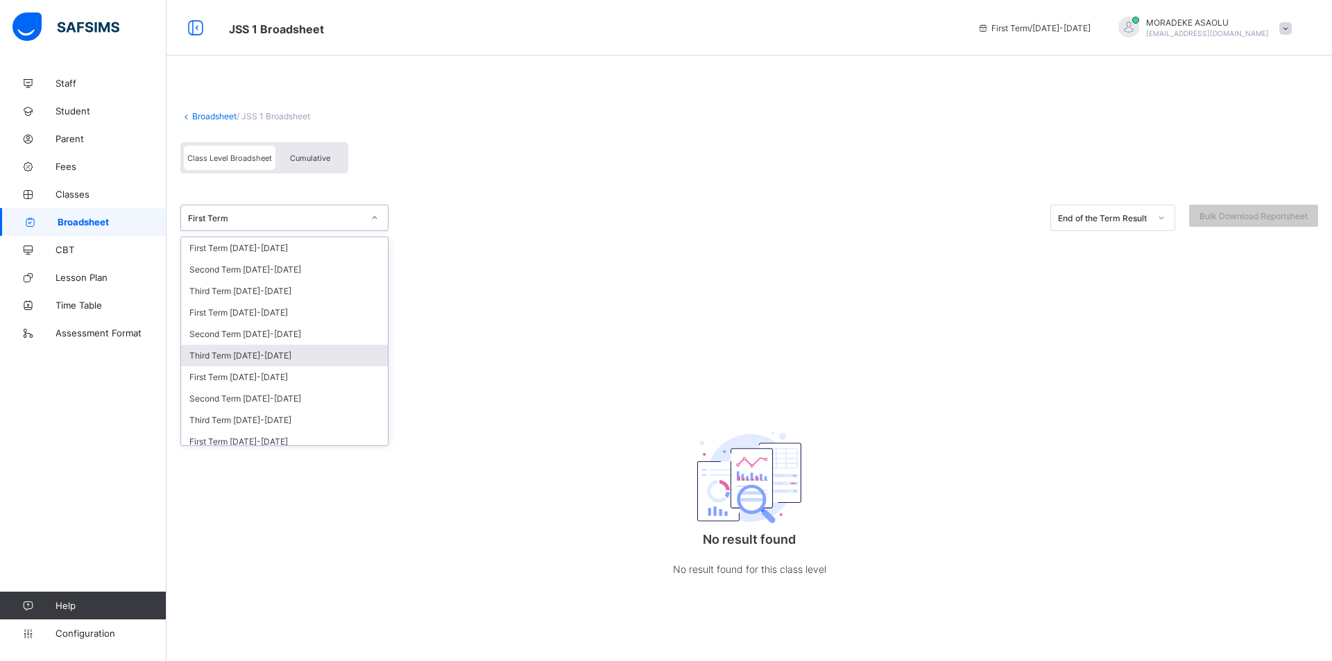
click at [295, 358] on div "Third Term [DATE]-[DATE]" at bounding box center [284, 356] width 207 height 22
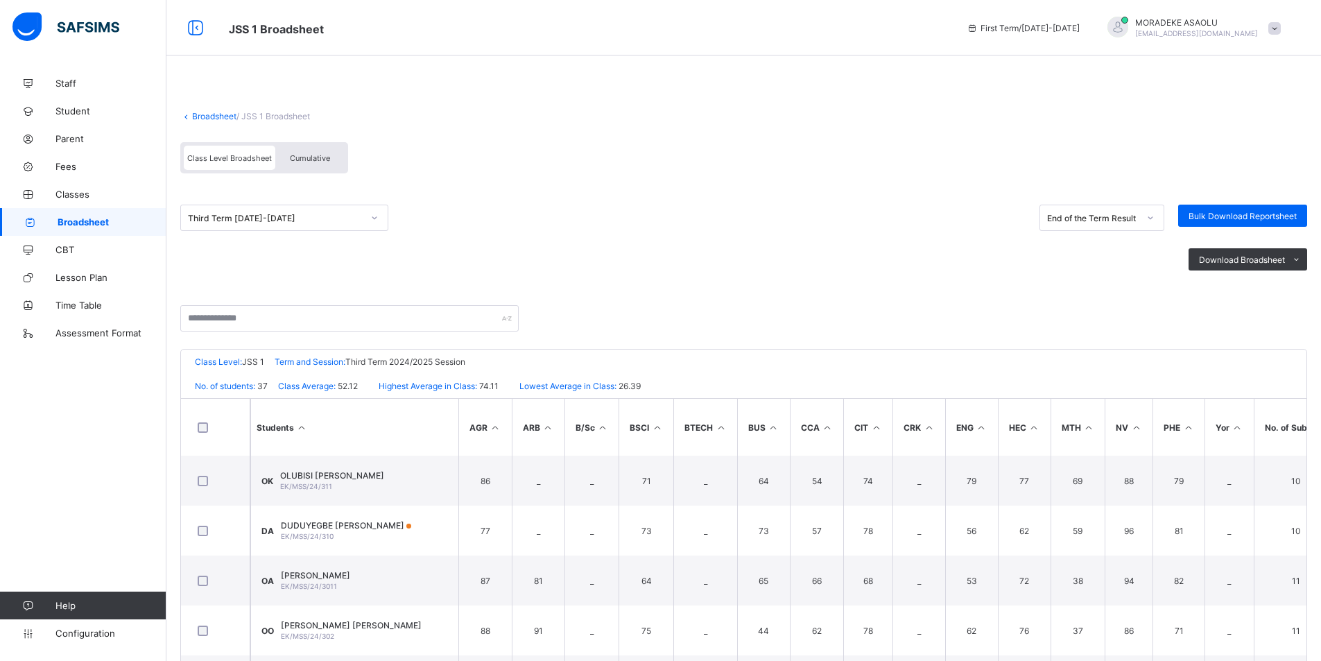
click at [317, 160] on span "Cumulative" at bounding box center [310, 158] width 40 height 10
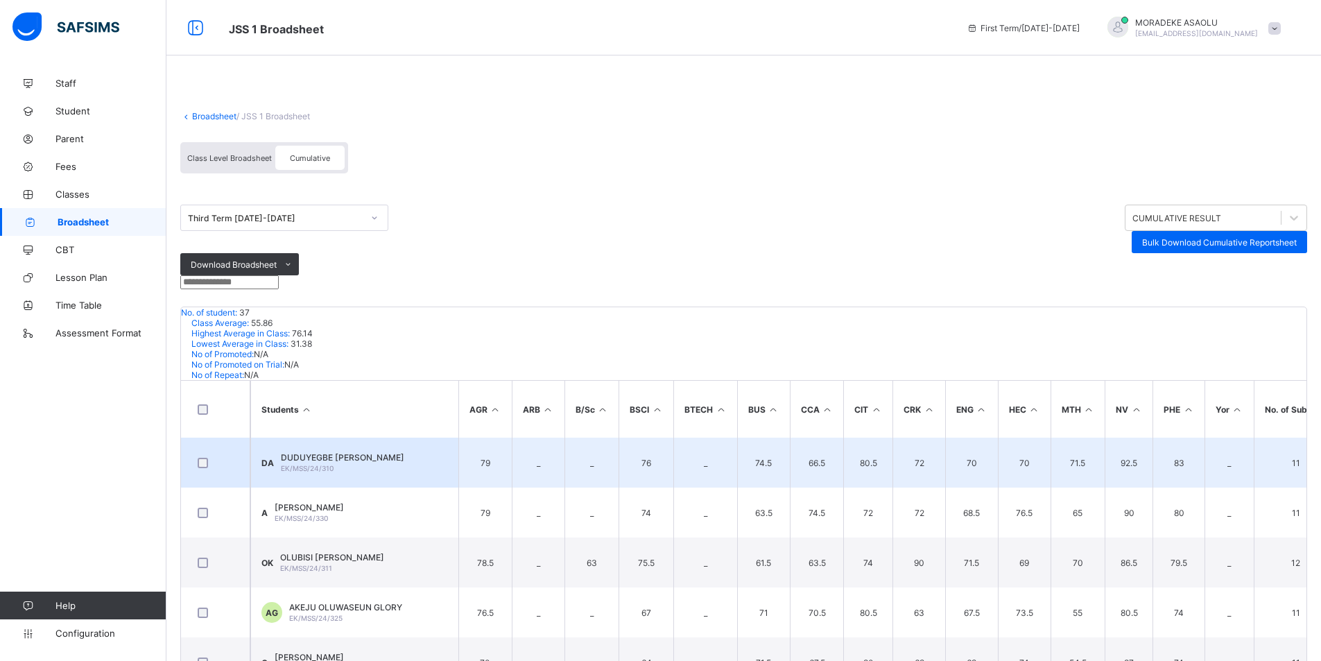
click at [433, 440] on td "DA DUDUYEGBE [PERSON_NAME] EK/MSS/24/310" at bounding box center [354, 463] width 208 height 50
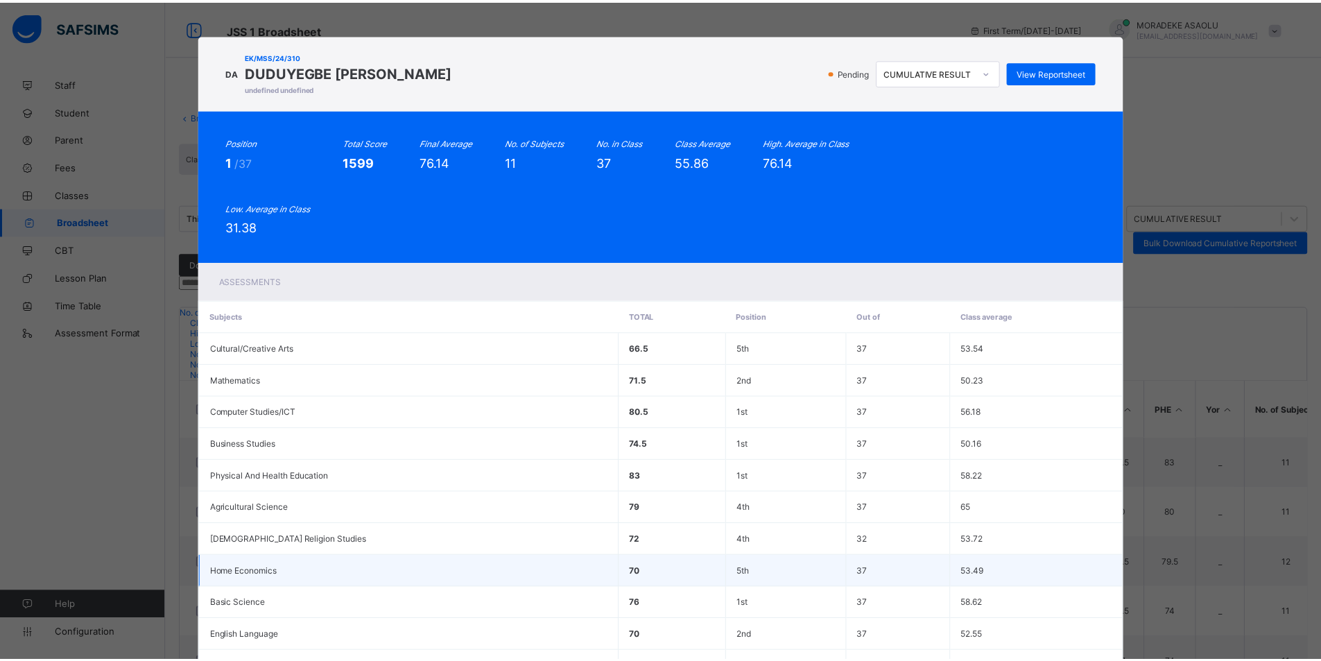
scroll to position [149, 0]
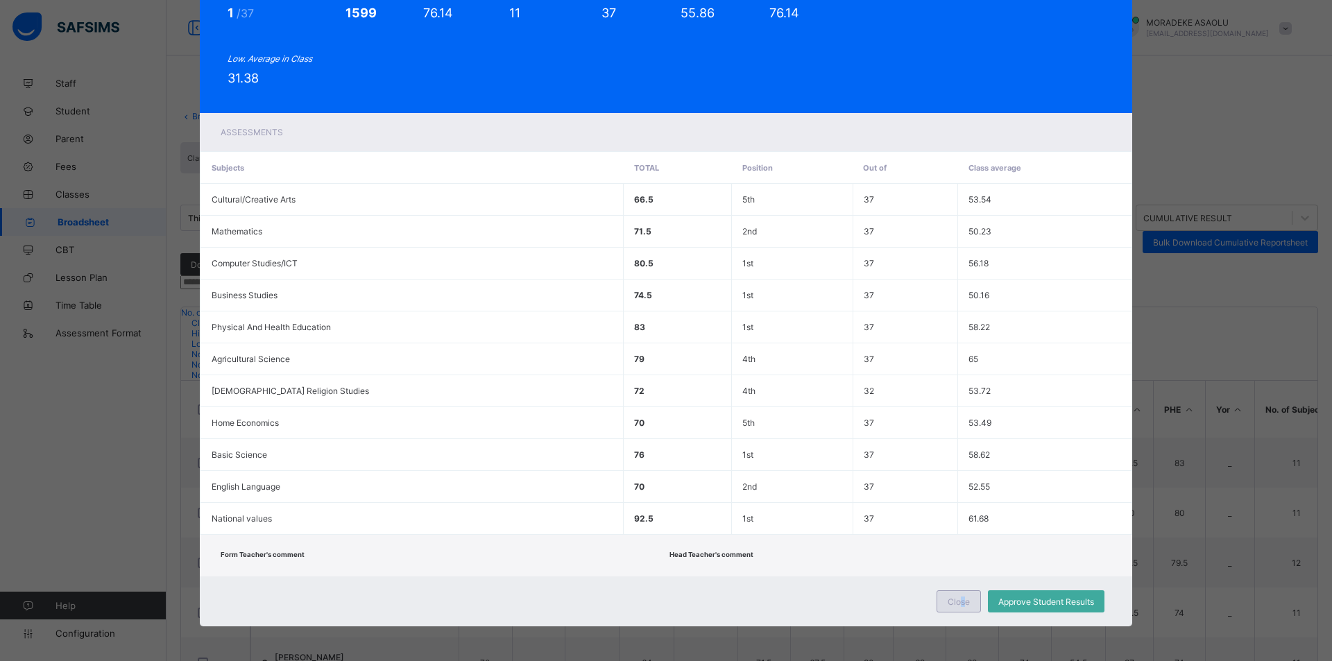
click at [956, 610] on div "Close" at bounding box center [958, 601] width 44 height 22
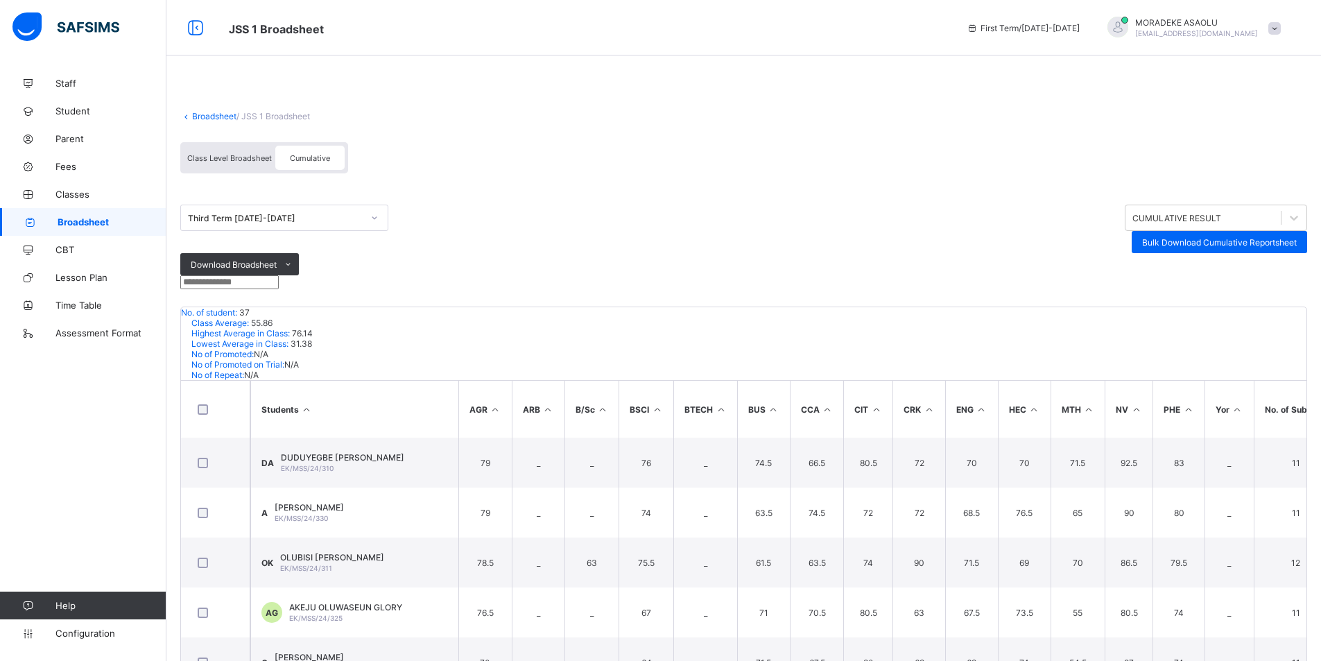
click at [220, 117] on link "Broadsheet" at bounding box center [214, 116] width 44 height 10
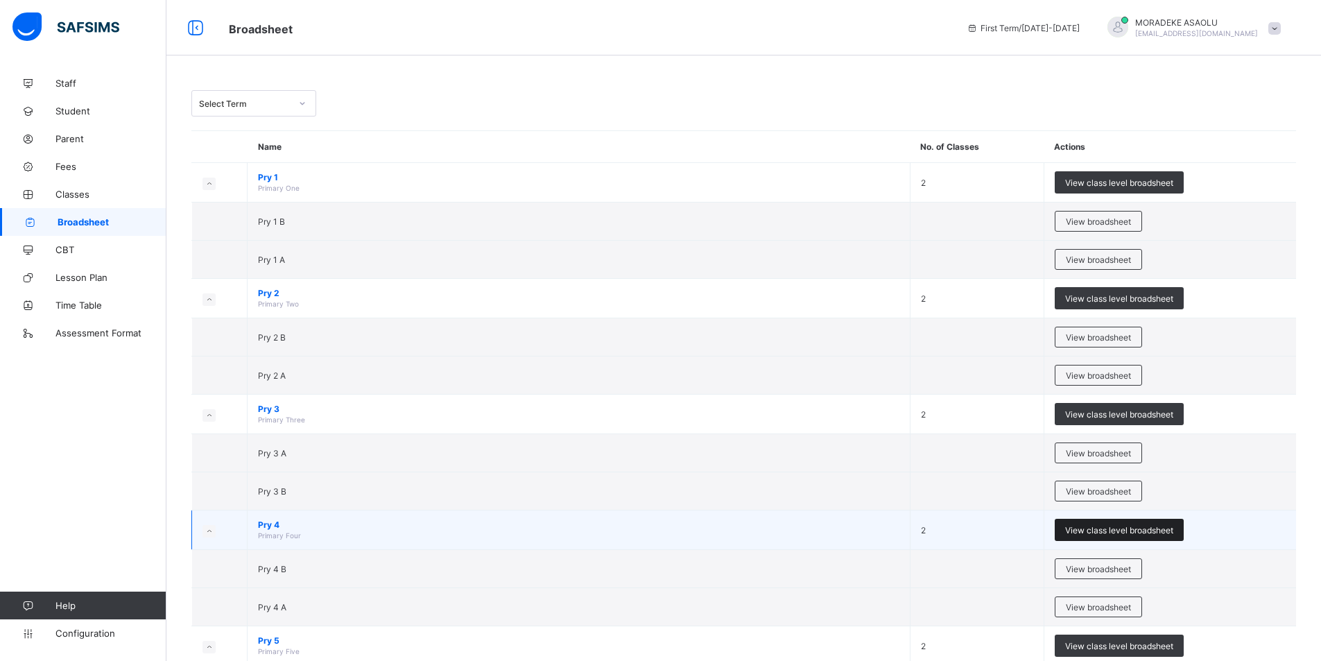
click at [1124, 527] on span "View class level broadsheet" at bounding box center [1119, 530] width 108 height 10
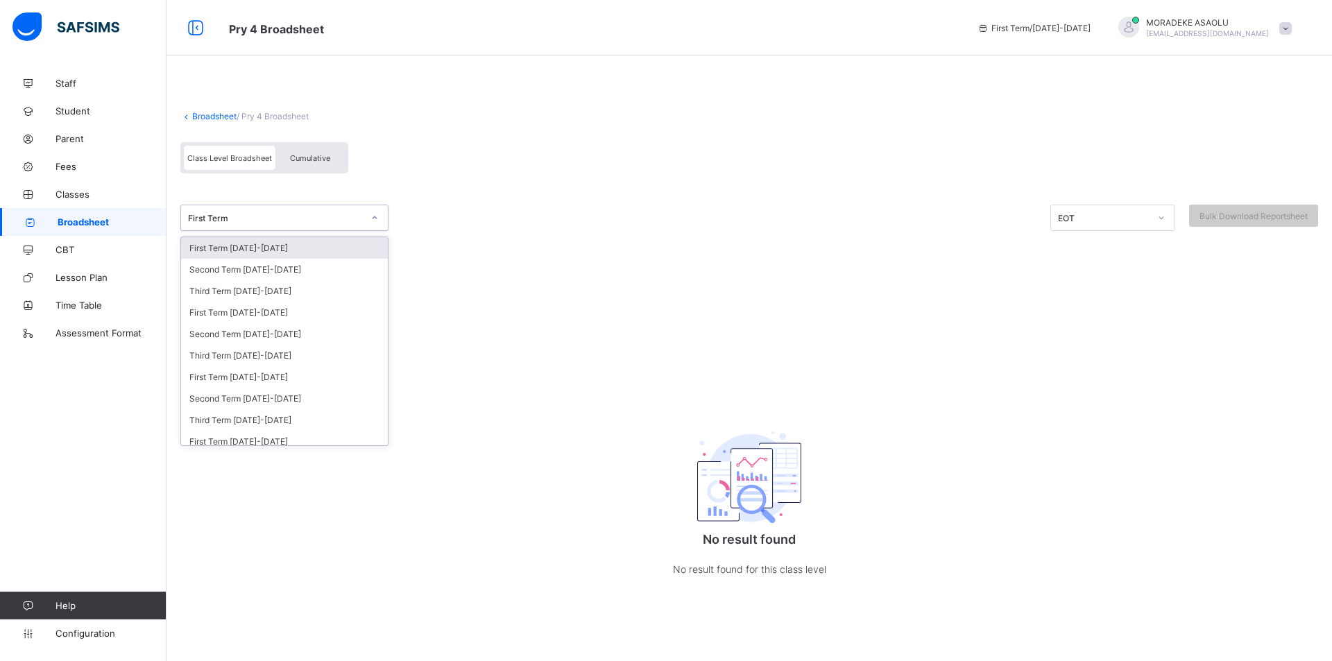
click at [377, 224] on div at bounding box center [375, 218] width 24 height 22
click at [319, 336] on div "Second Term [DATE]-[DATE]" at bounding box center [284, 334] width 207 height 22
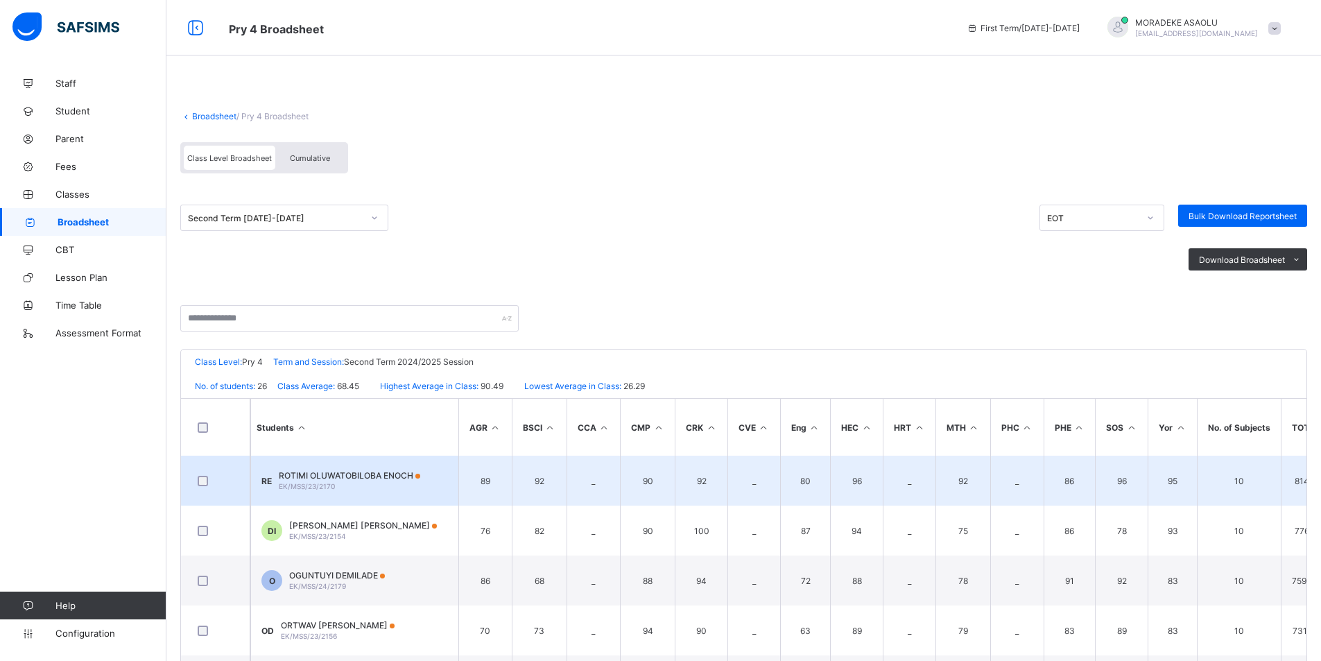
click at [366, 491] on td "RE ROTIMI OLUWATOBILOBA [PERSON_NAME]/MSS/23/2170" at bounding box center [354, 481] width 208 height 50
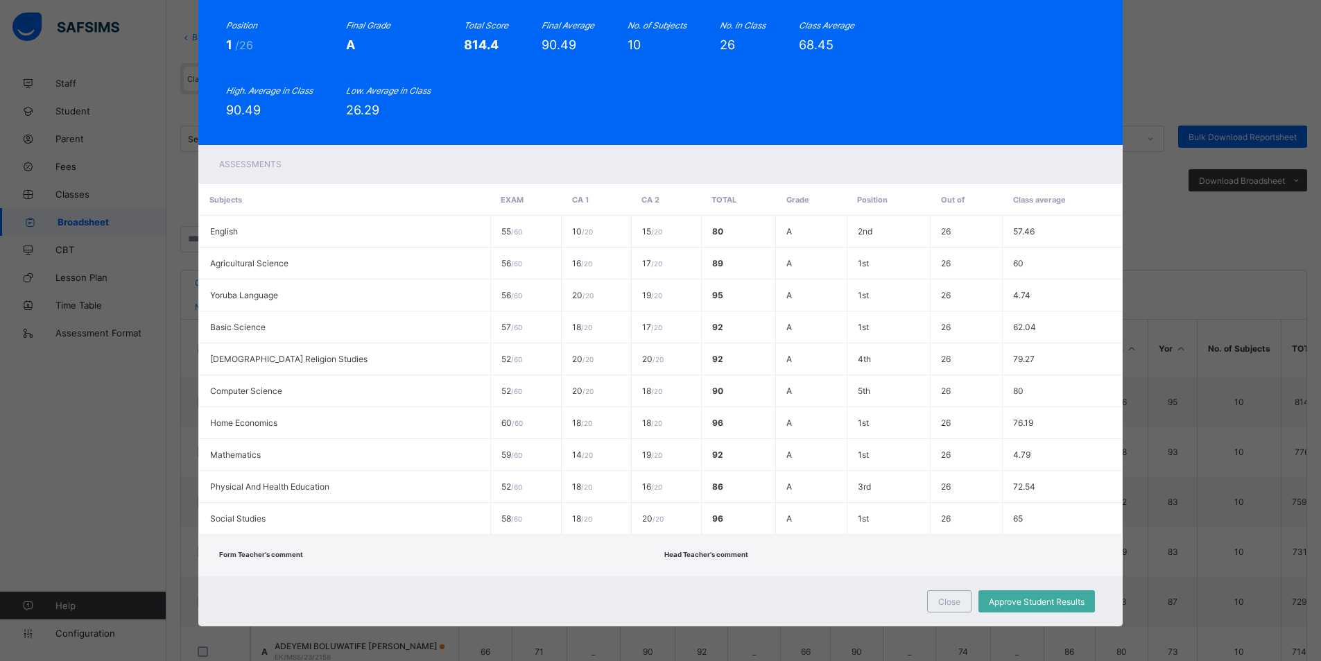
scroll to position [112, 0]
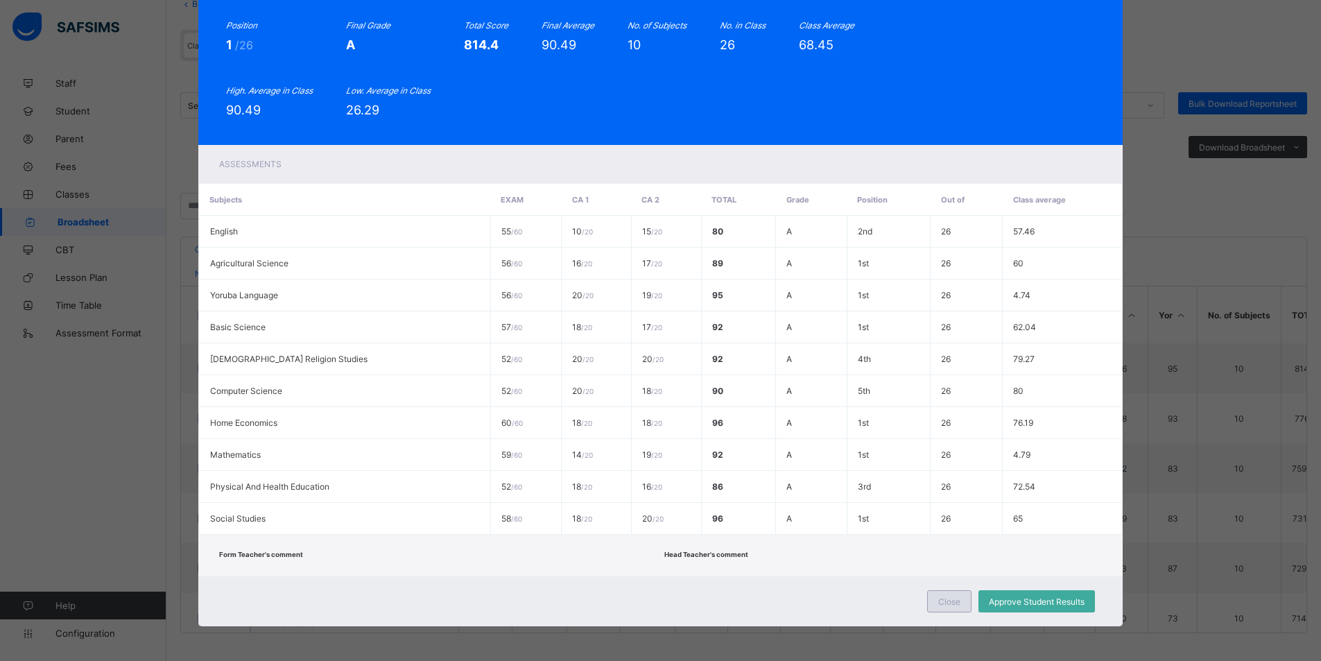
click at [960, 603] on div "Close" at bounding box center [949, 601] width 44 height 22
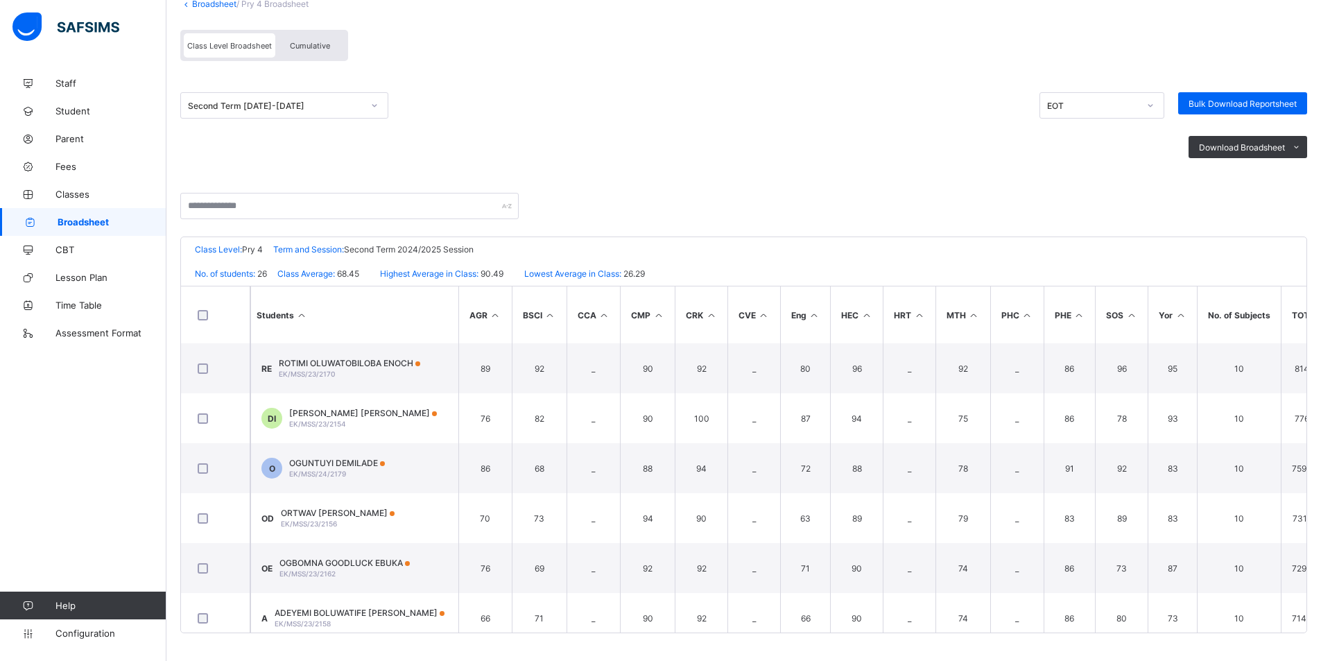
scroll to position [0, 0]
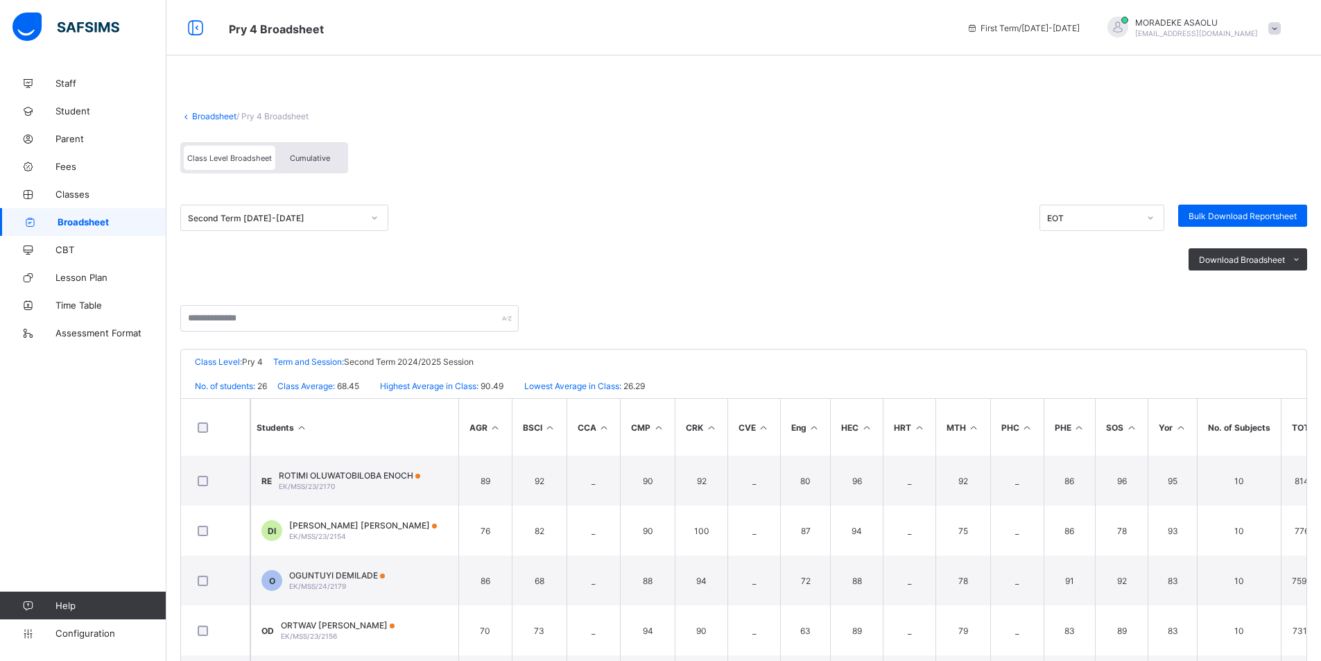
click at [215, 117] on link "Broadsheet" at bounding box center [214, 116] width 44 height 10
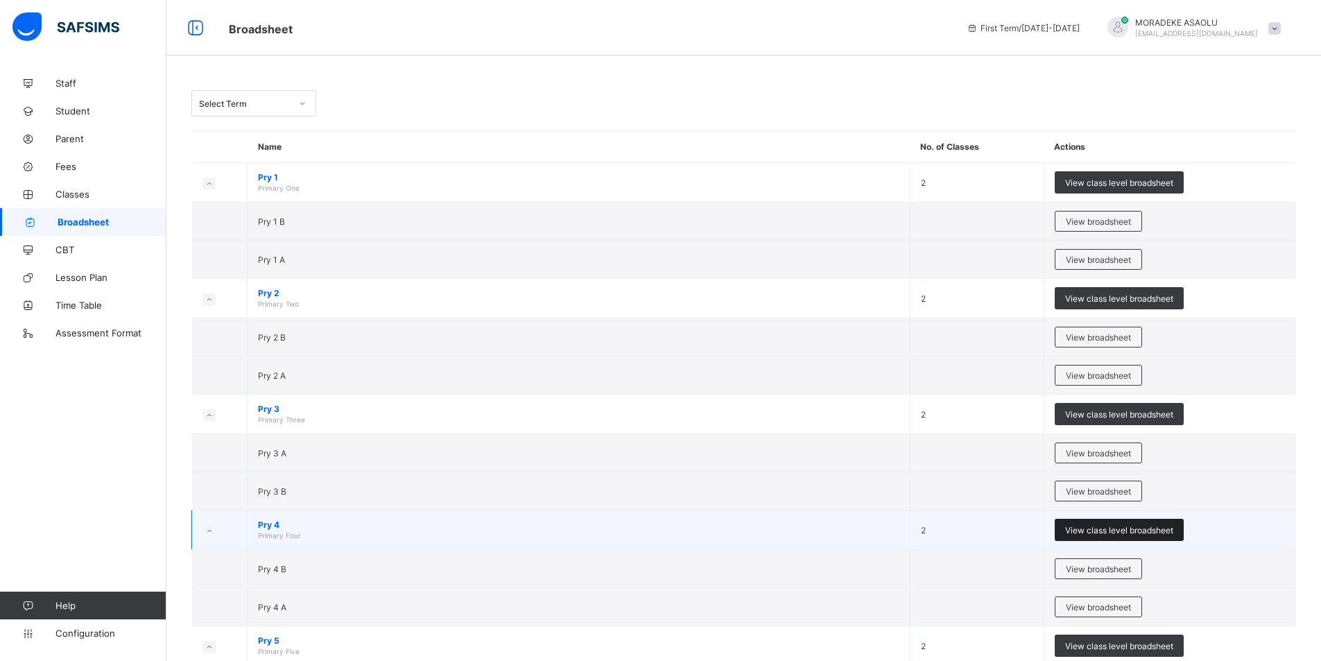
click at [1117, 531] on span "View class level broadsheet" at bounding box center [1119, 530] width 108 height 10
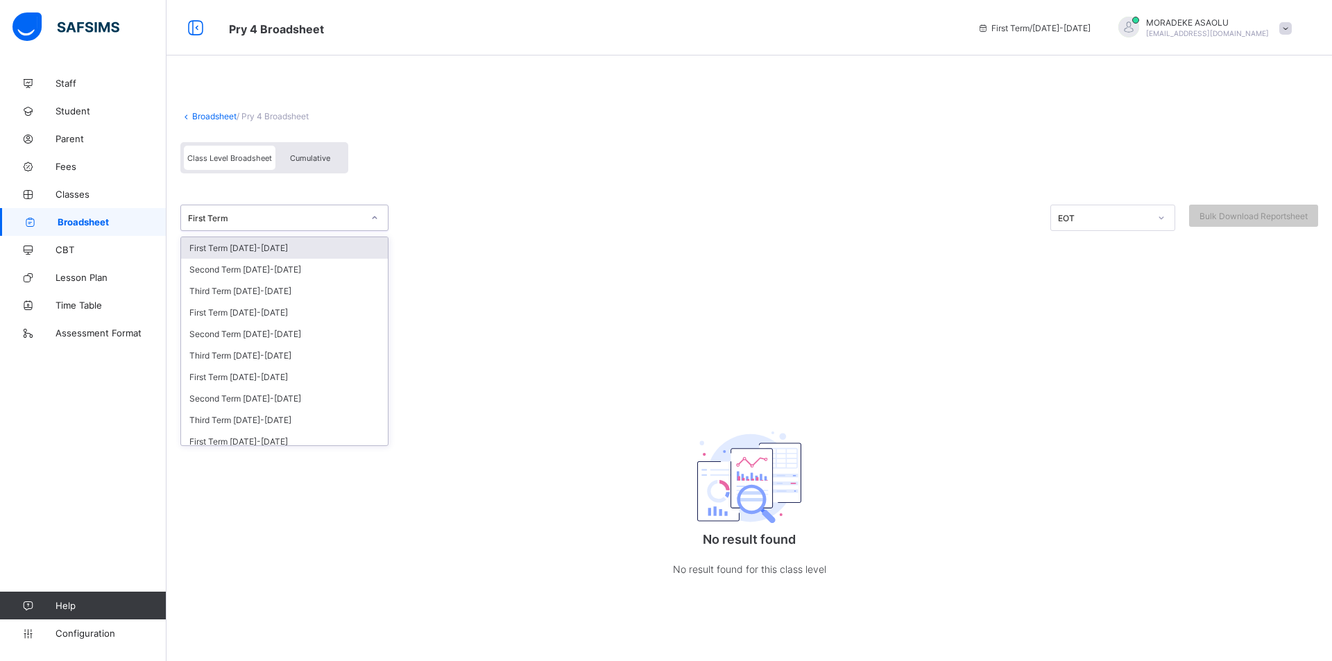
click at [372, 221] on icon at bounding box center [374, 218] width 8 height 14
click at [303, 359] on div "Third Term [DATE]-[DATE]" at bounding box center [284, 356] width 207 height 22
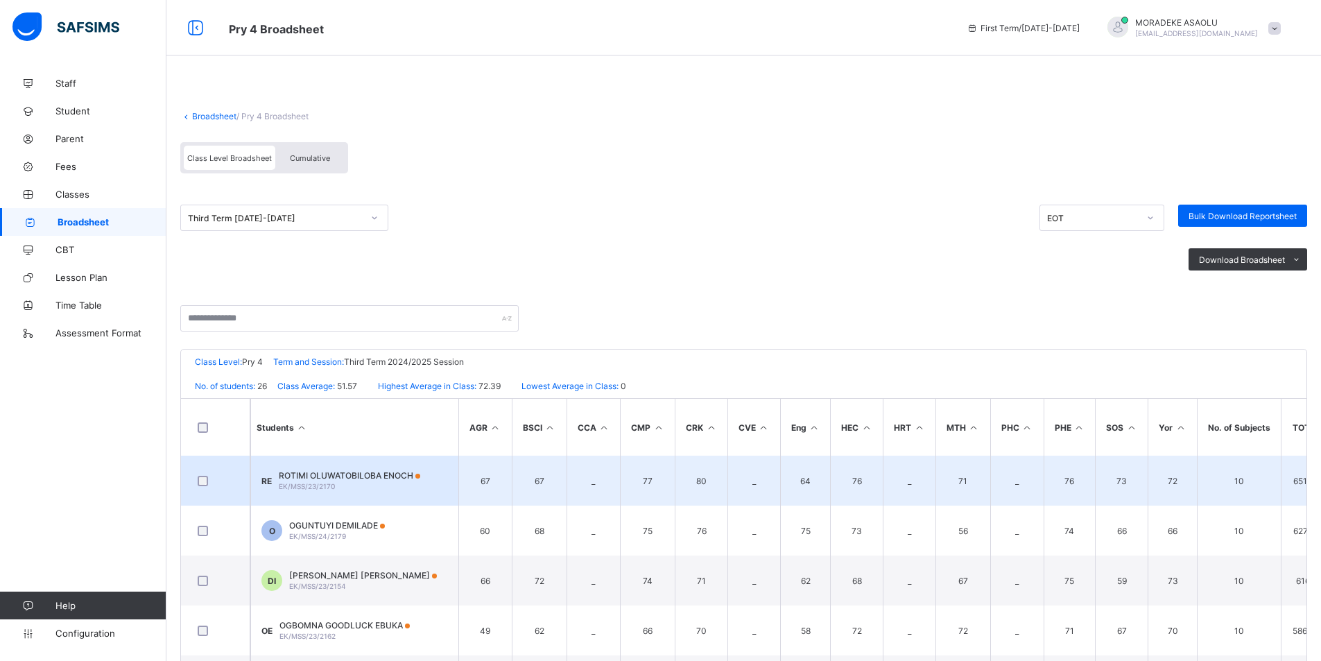
click at [458, 484] on td "RE ROTIMI OLUWATOBILOBA [PERSON_NAME]/MSS/23/2170" at bounding box center [354, 481] width 208 height 50
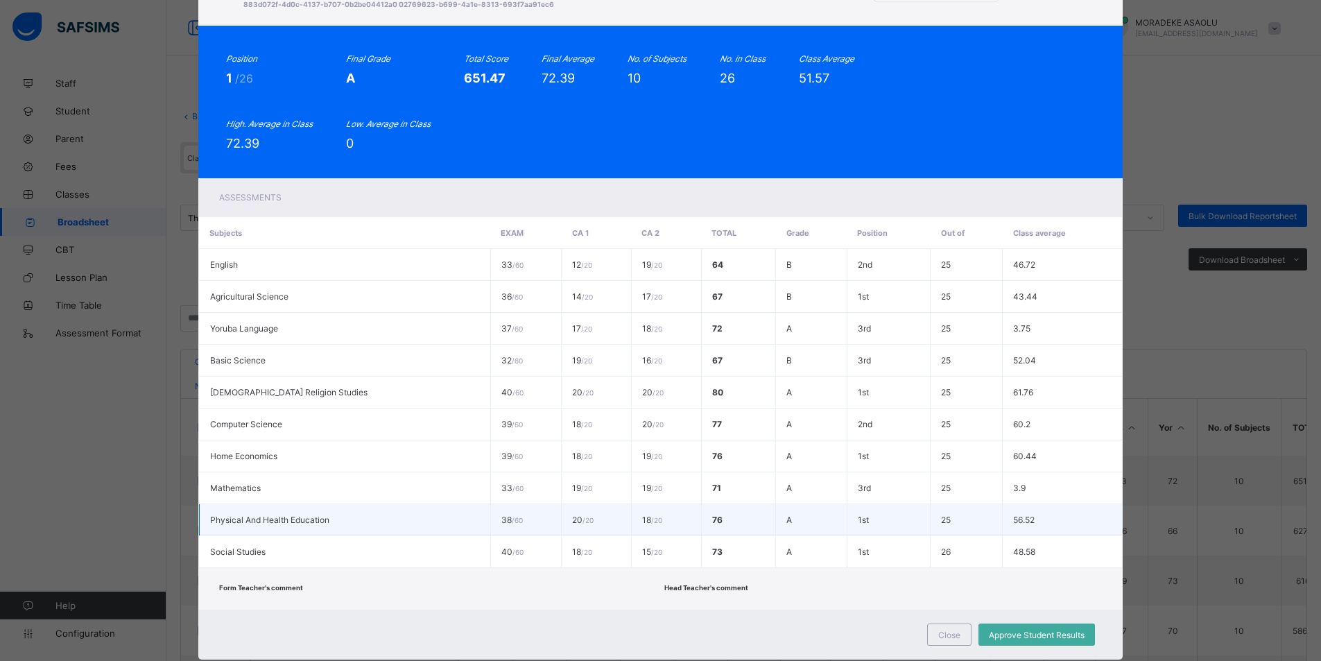
scroll to position [117, 0]
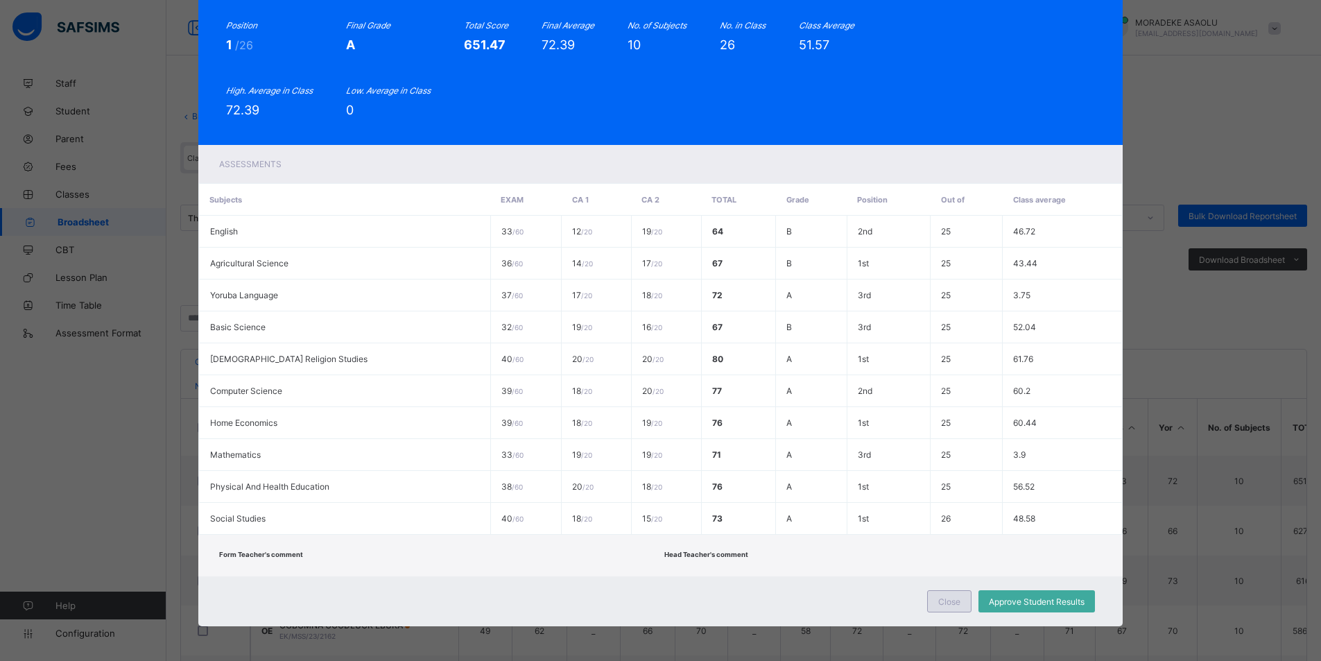
click at [935, 604] on div "Close" at bounding box center [949, 601] width 44 height 22
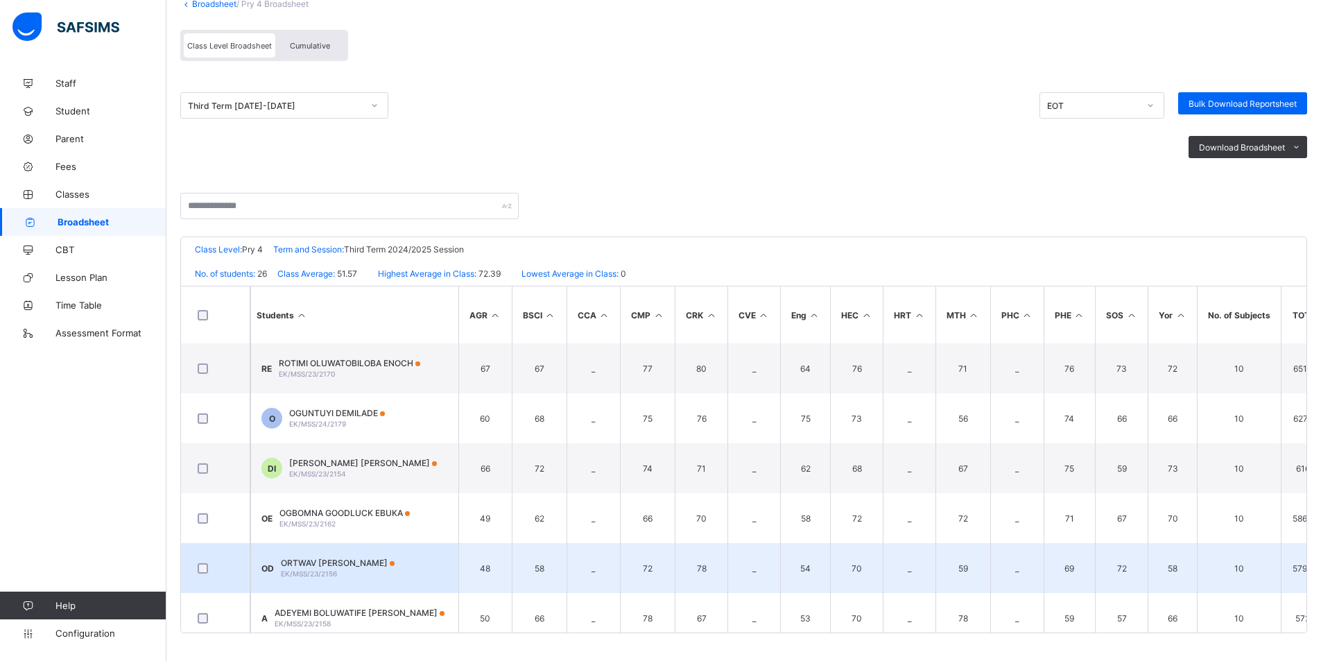
scroll to position [925, 0]
